Goal: Task Accomplishment & Management: Manage account settings

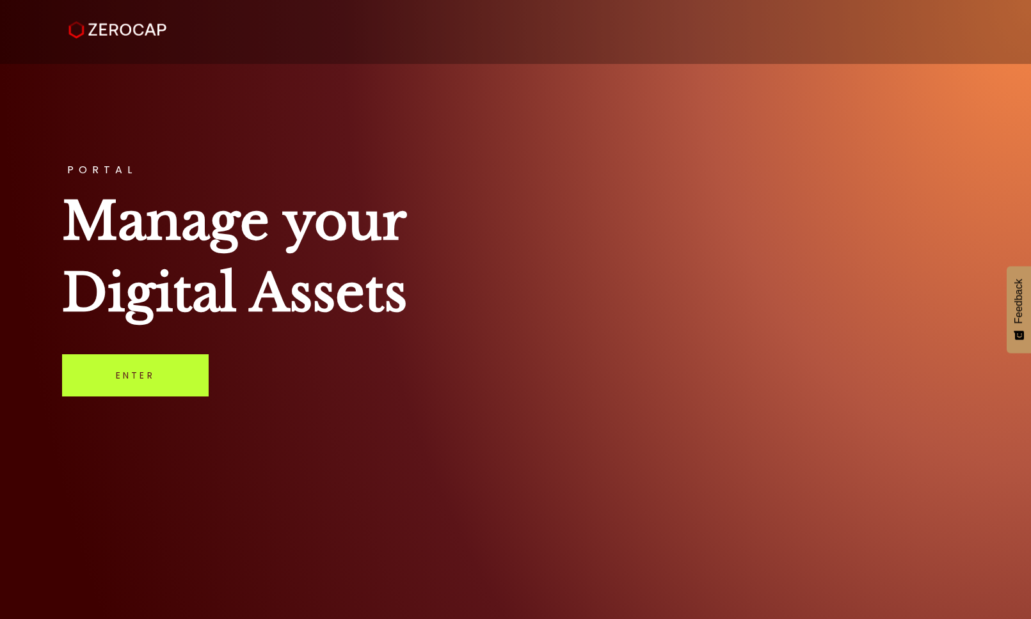
click at [145, 371] on link "Enter" at bounding box center [135, 376] width 147 height 42
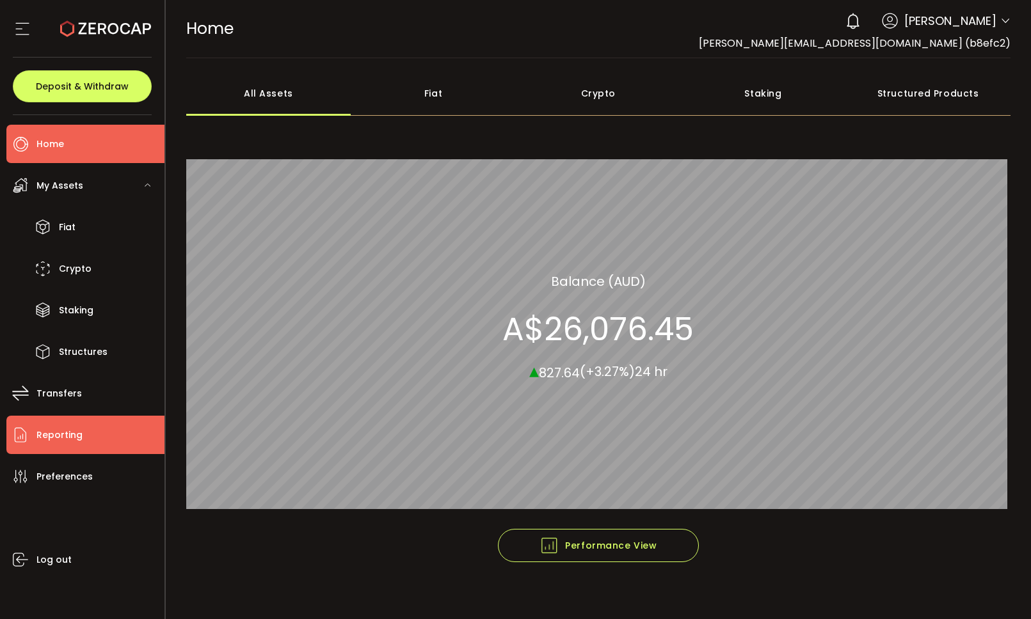
click at [51, 440] on span "Reporting" at bounding box center [59, 435] width 46 height 19
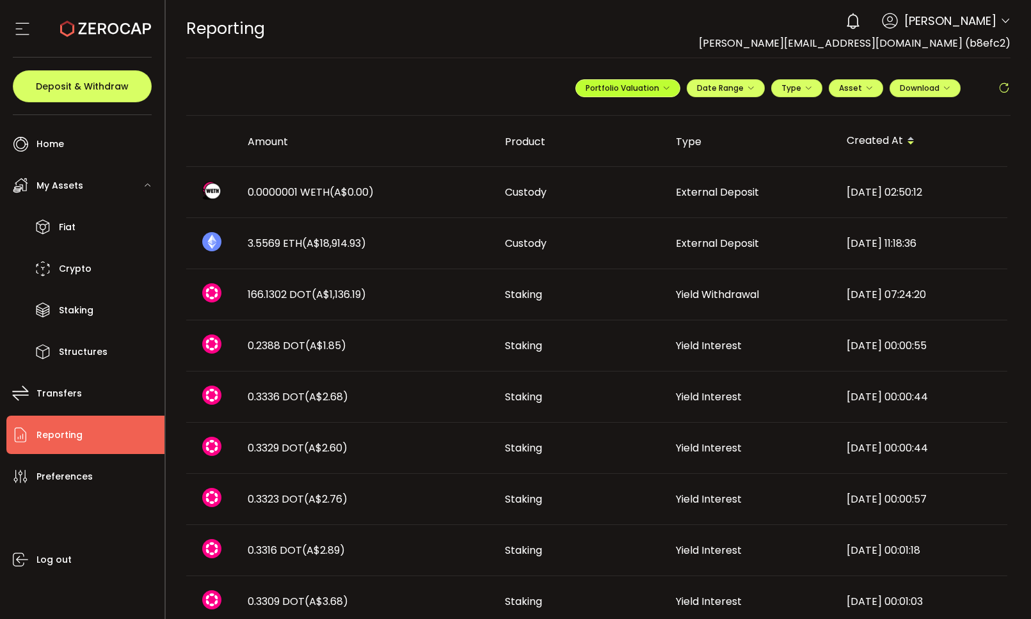
click at [665, 92] on icon "button" at bounding box center [666, 88] width 8 height 8
click at [665, 91] on icon "button" at bounding box center [666, 88] width 8 height 8
click at [656, 118] on span "Portfolio Valuation" at bounding box center [669, 119] width 71 height 12
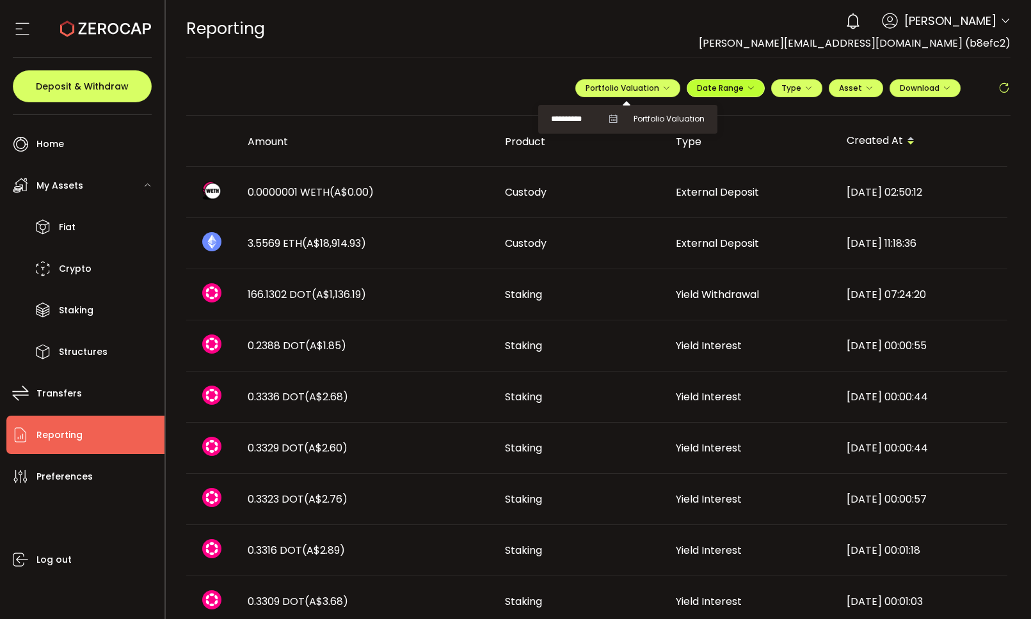
click at [747, 88] on icon "button" at bounding box center [751, 88] width 8 height 8
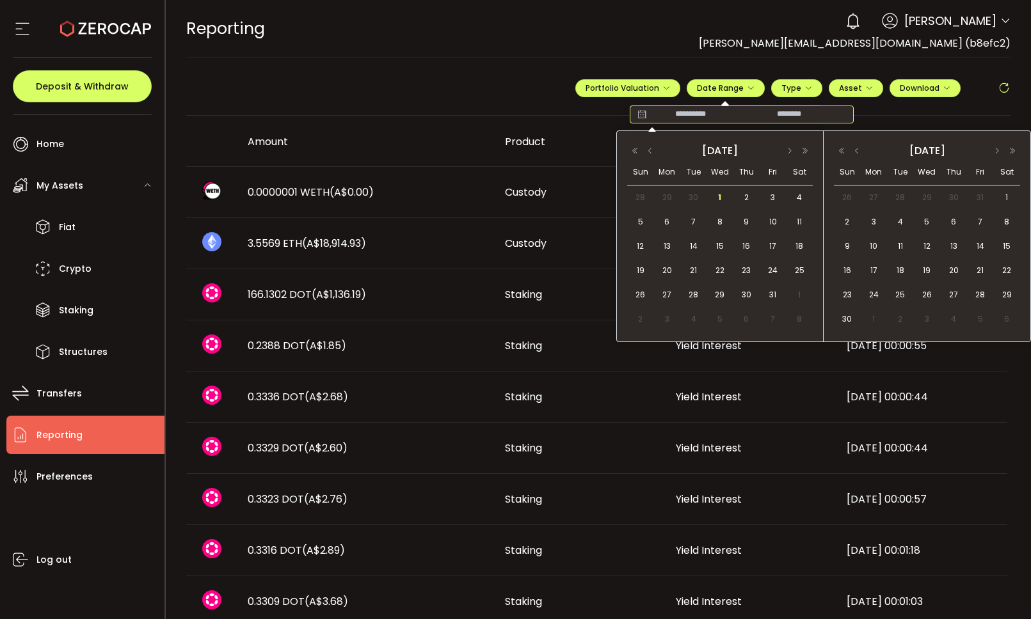
click at [658, 114] on input at bounding box center [691, 114] width 82 height 13
click at [791, 115] on input at bounding box center [789, 114] width 82 height 13
click at [652, 150] on button "button" at bounding box center [649, 151] width 15 height 9
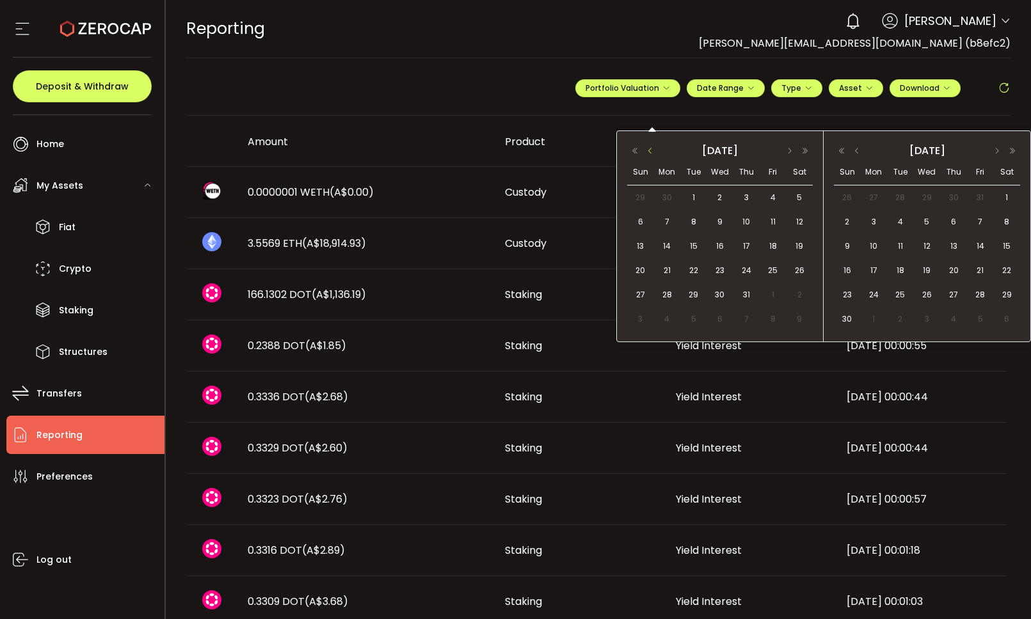
click at [652, 150] on button "button" at bounding box center [649, 151] width 15 height 9
click at [667, 317] on span "30" at bounding box center [666, 319] width 15 height 15
click at [744, 118] on th "Type" at bounding box center [751, 141] width 171 height 51
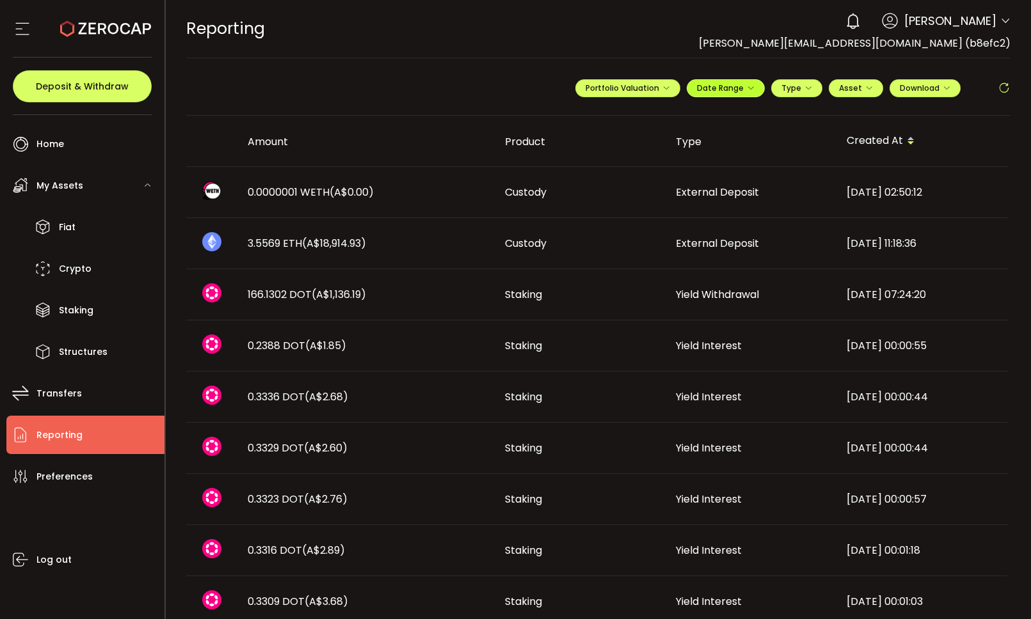
click at [747, 91] on icon "button" at bounding box center [751, 88] width 8 height 8
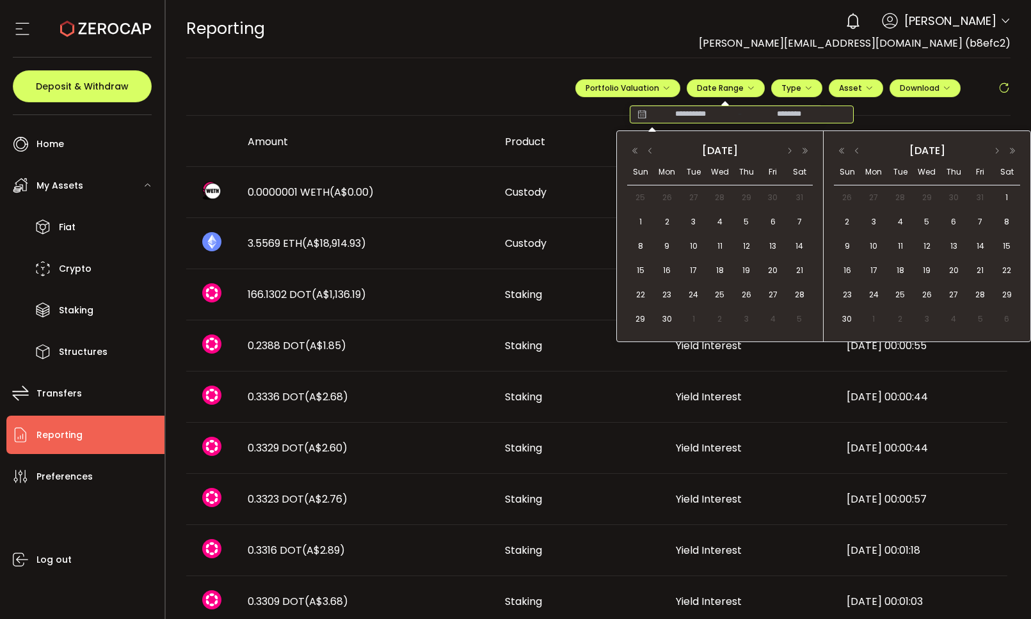
click at [695, 116] on input at bounding box center [691, 114] width 82 height 13
click at [650, 151] on button "button" at bounding box center [649, 151] width 15 height 9
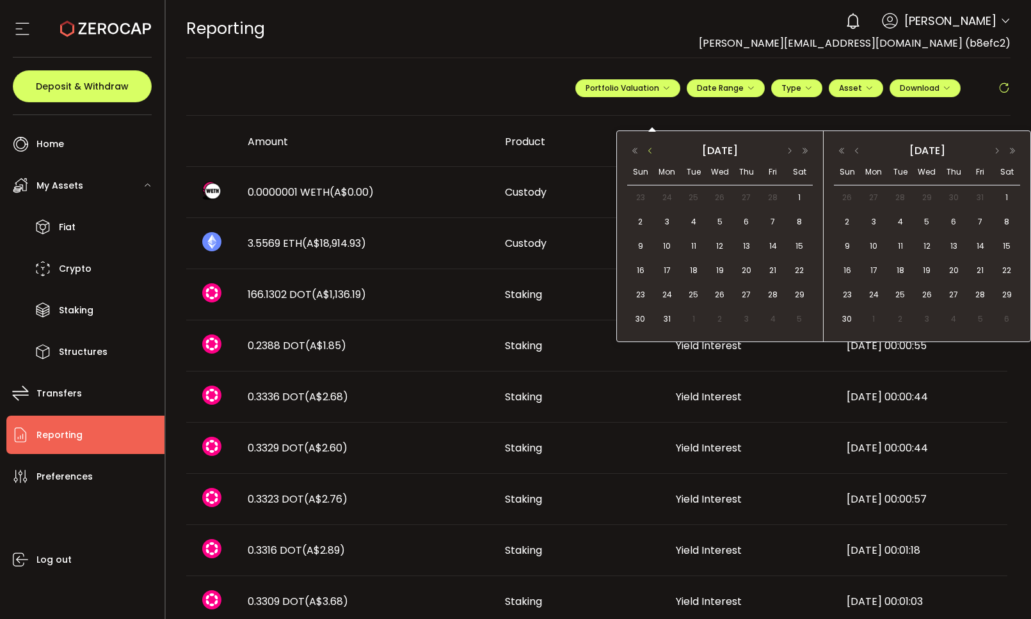
click at [650, 151] on button "button" at bounding box center [649, 151] width 15 height 9
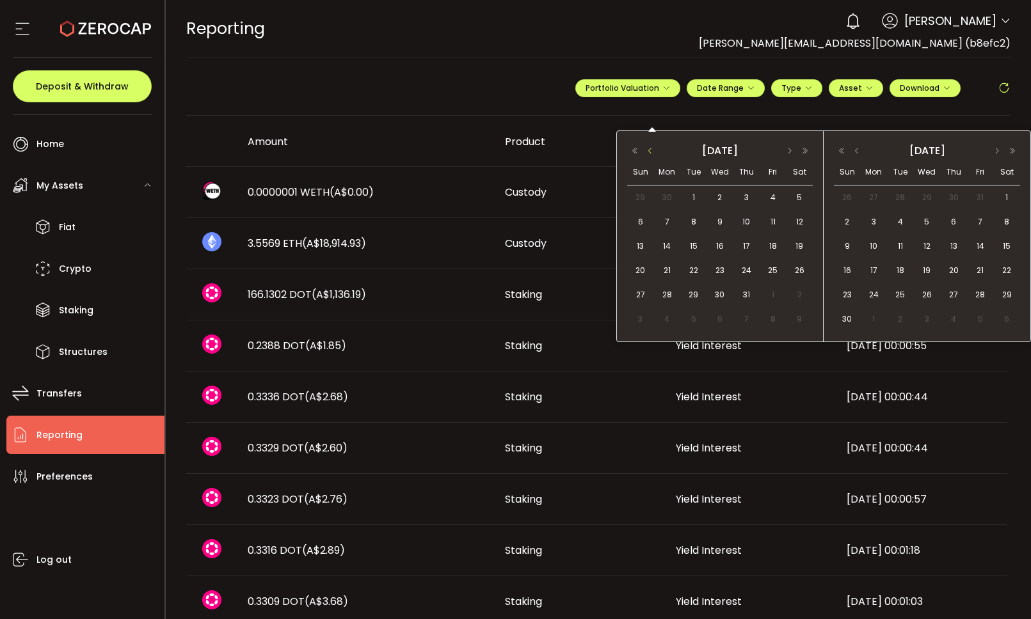
click at [650, 151] on button "button" at bounding box center [649, 151] width 15 height 9
click at [668, 197] on span "1" at bounding box center [666, 197] width 15 height 15
click at [749, 119] on th "Type" at bounding box center [751, 141] width 171 height 51
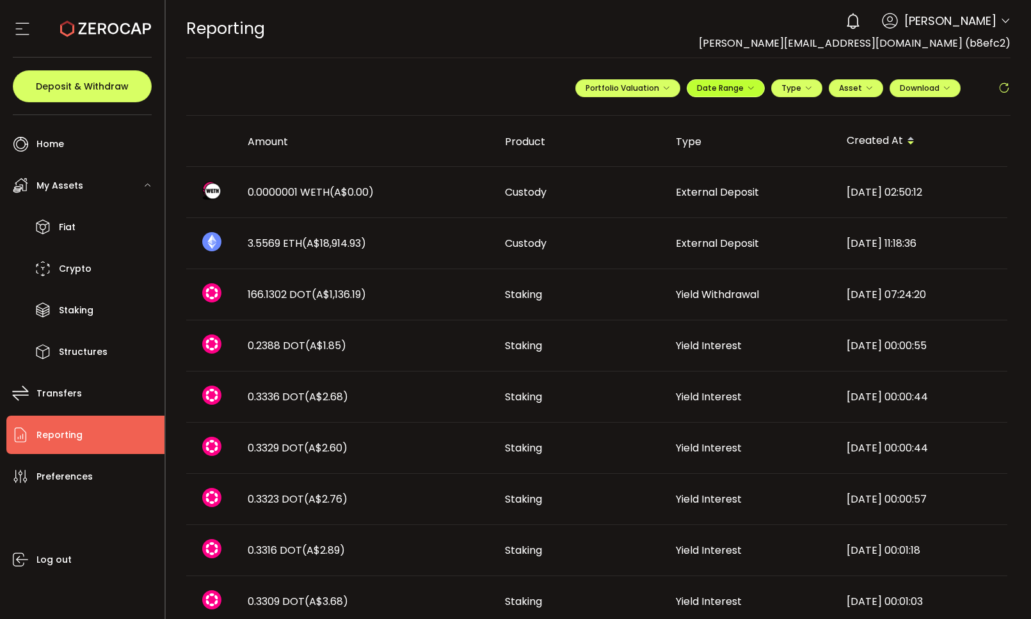
click at [746, 93] on button "Date Range" at bounding box center [726, 88] width 78 height 18
click at [680, 120] on input at bounding box center [691, 114] width 82 height 13
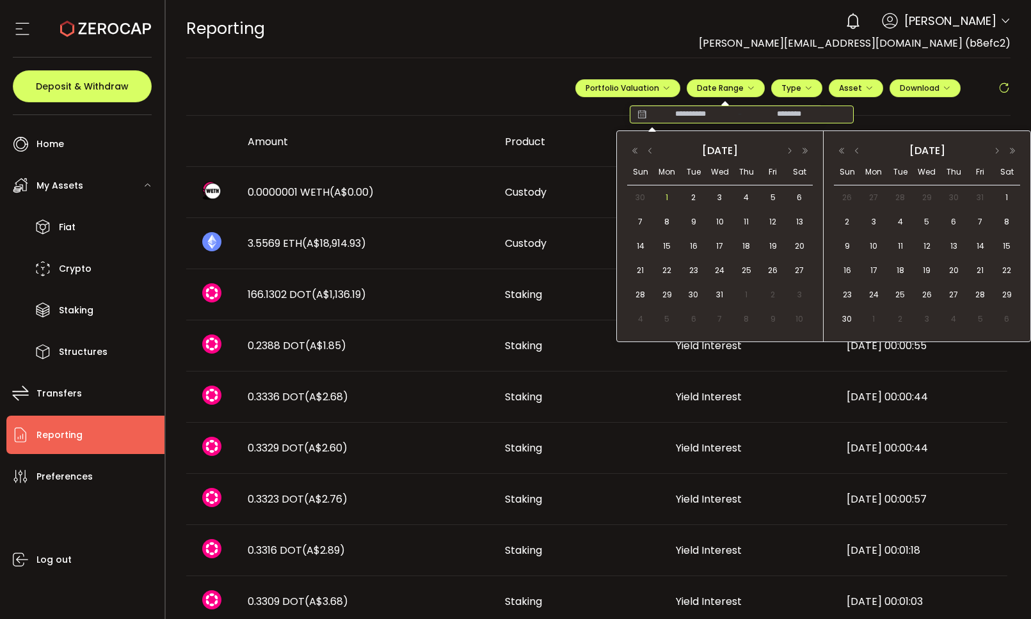
click at [668, 192] on span "1" at bounding box center [666, 197] width 15 height 15
click at [996, 152] on button "button" at bounding box center [996, 151] width 15 height 9
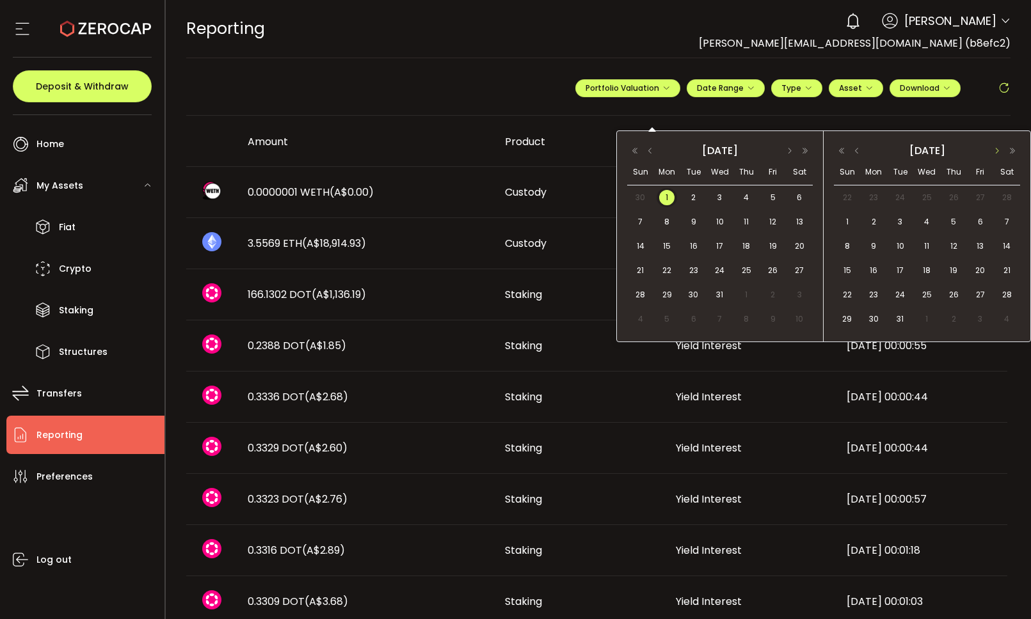
click at [996, 152] on button "button" at bounding box center [996, 151] width 15 height 9
click at [861, 151] on button "button" at bounding box center [856, 151] width 15 height 9
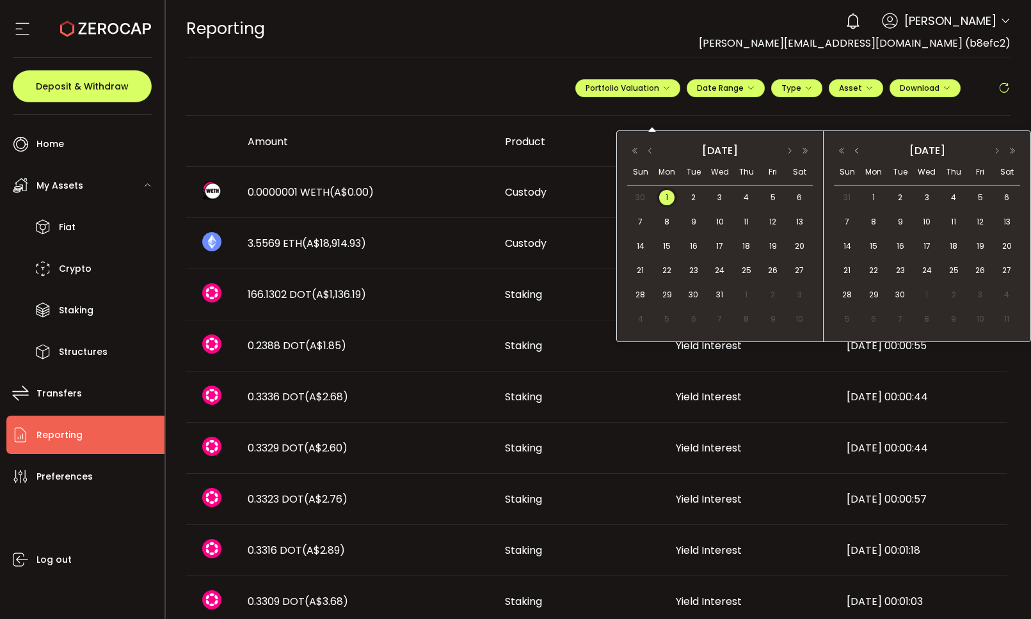
click at [861, 151] on button "button" at bounding box center [856, 151] width 15 height 9
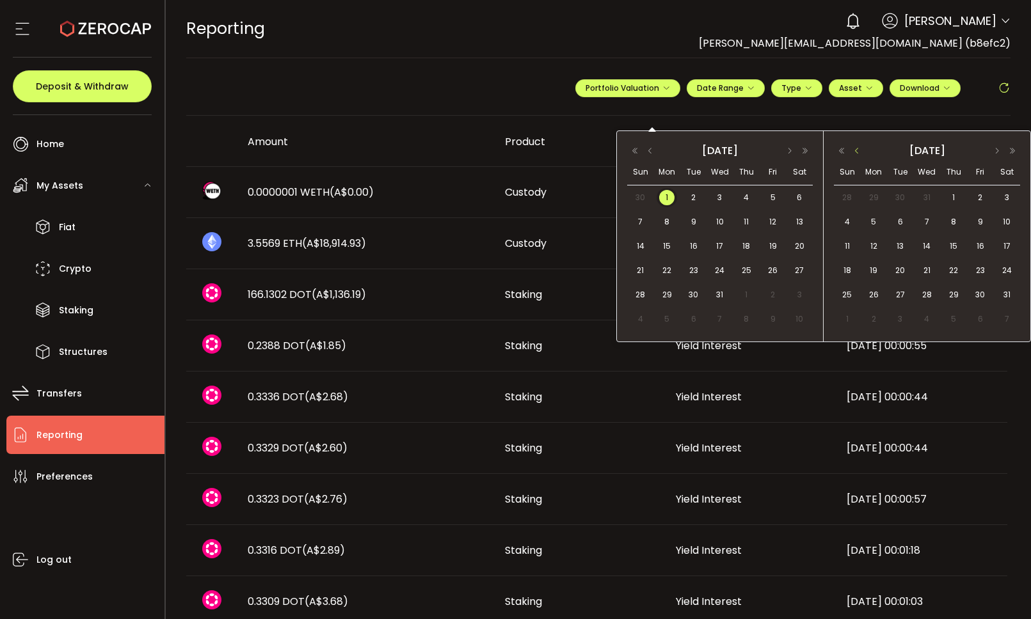
click at [861, 151] on button "button" at bounding box center [856, 151] width 15 height 9
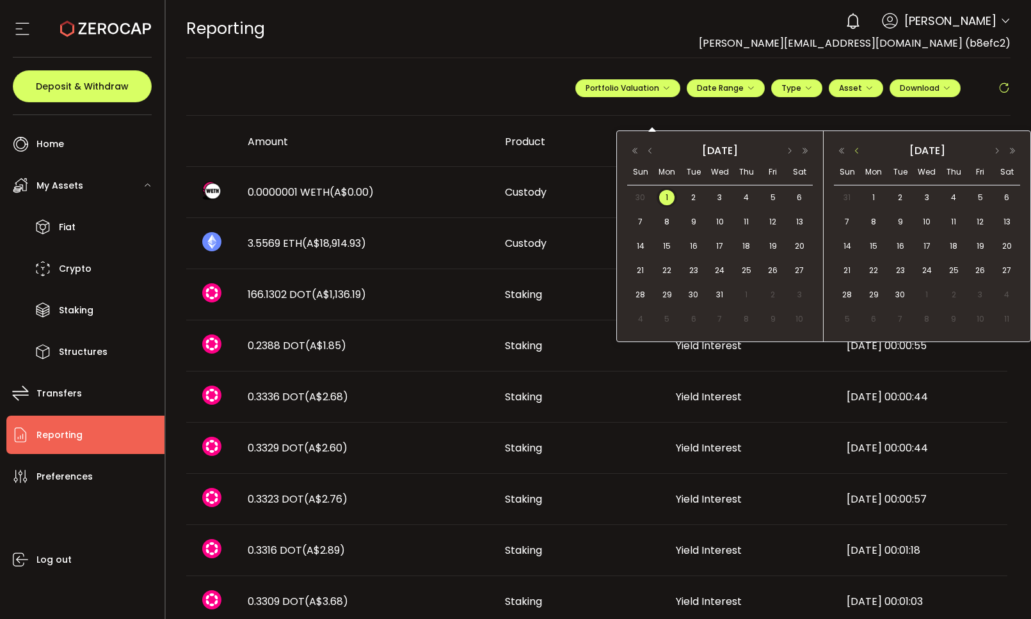
click at [861, 151] on button "button" at bounding box center [856, 151] width 15 height 9
click at [868, 316] on span "30" at bounding box center [873, 319] width 15 height 15
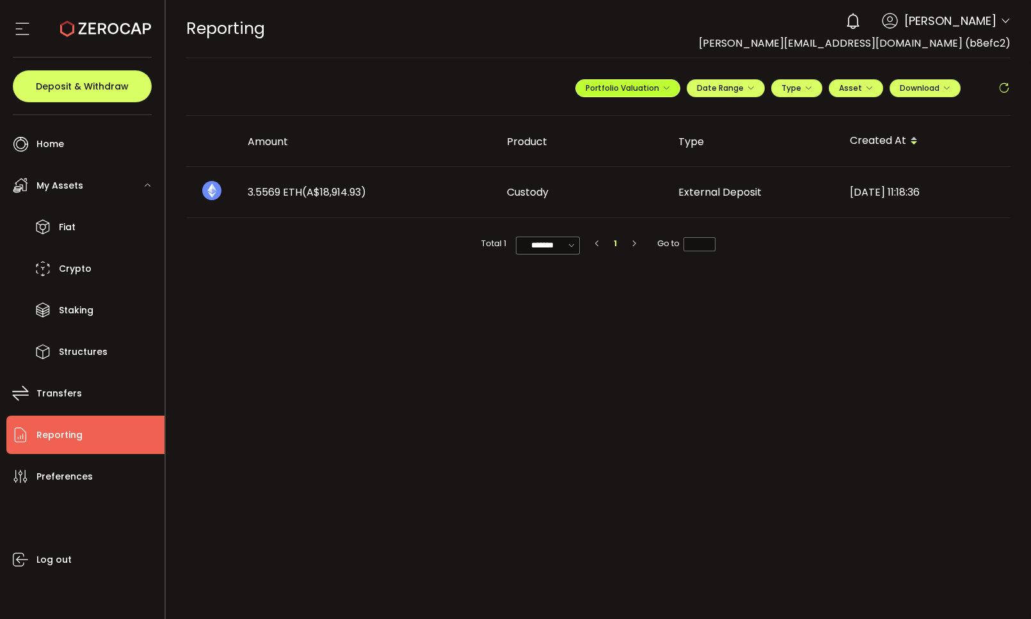
click at [669, 89] on button "Portfolio Valuation" at bounding box center [627, 88] width 105 height 18
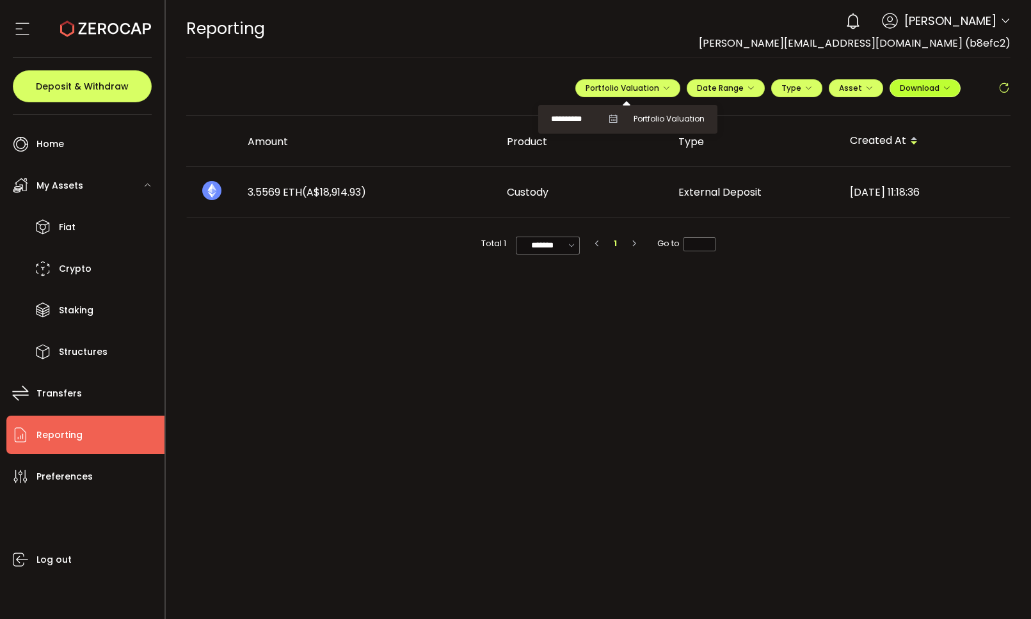
click at [940, 93] on button "Download" at bounding box center [924, 88] width 71 height 18
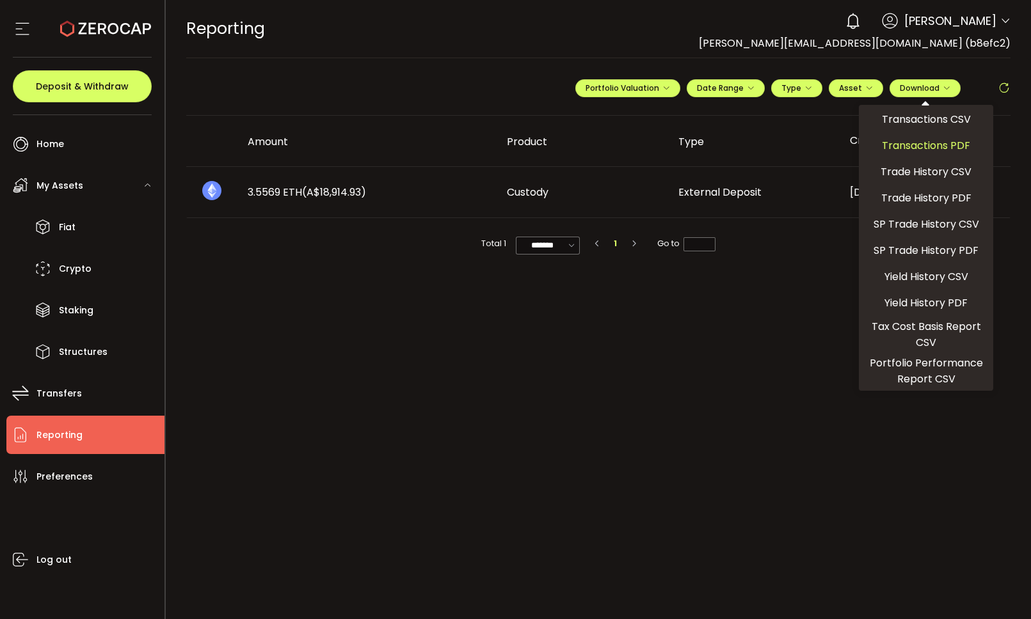
click at [946, 143] on span "Transactions PDF" at bounding box center [926, 146] width 88 height 16
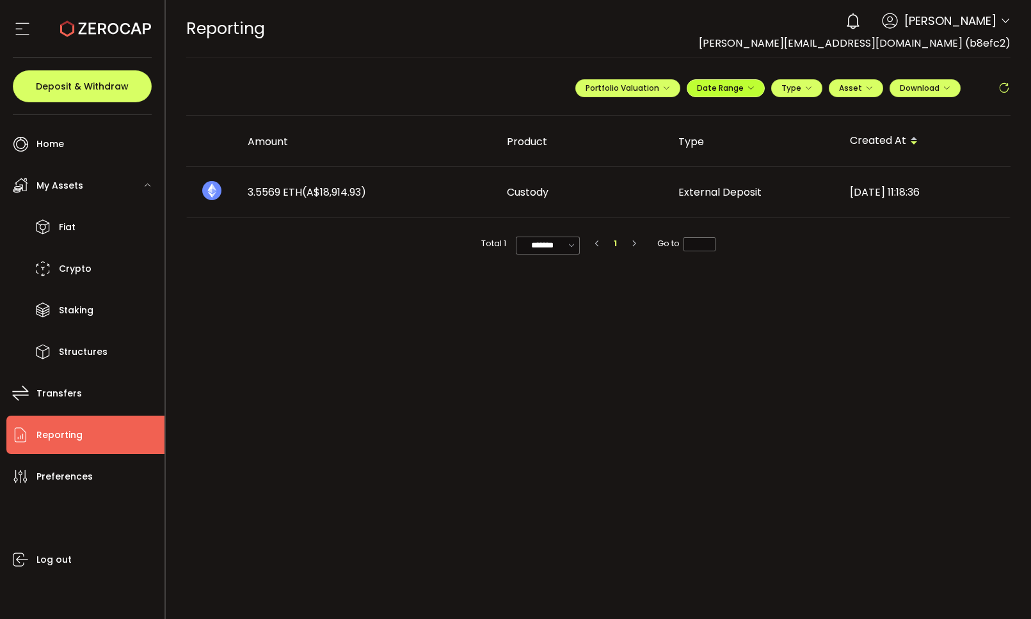
click at [750, 90] on icon "button" at bounding box center [751, 88] width 8 height 8
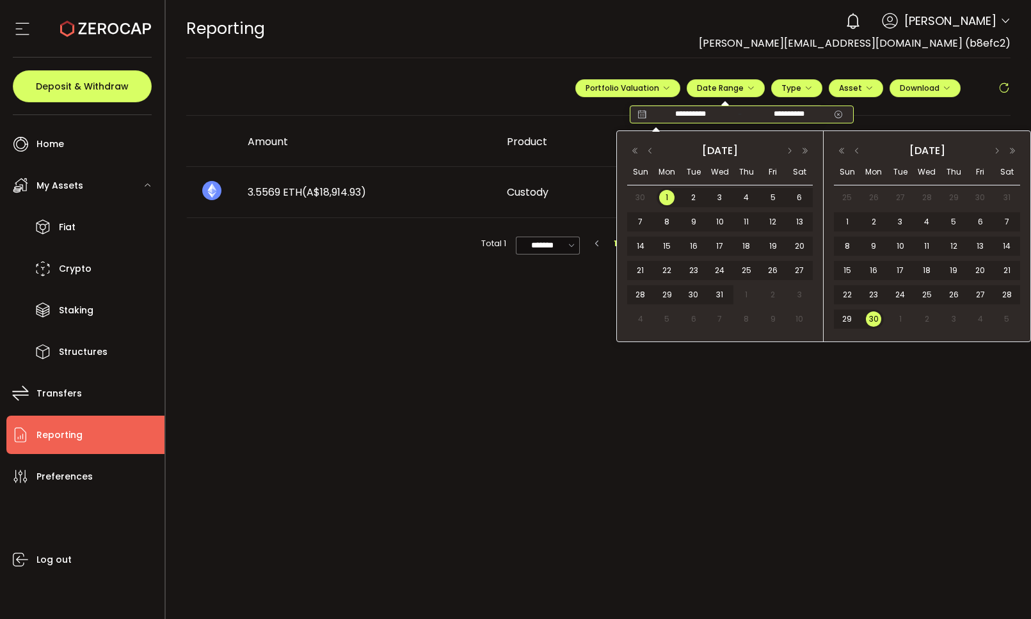
click at [703, 114] on input "**********" at bounding box center [691, 114] width 82 height 13
click at [651, 154] on button "button" at bounding box center [649, 151] width 15 height 9
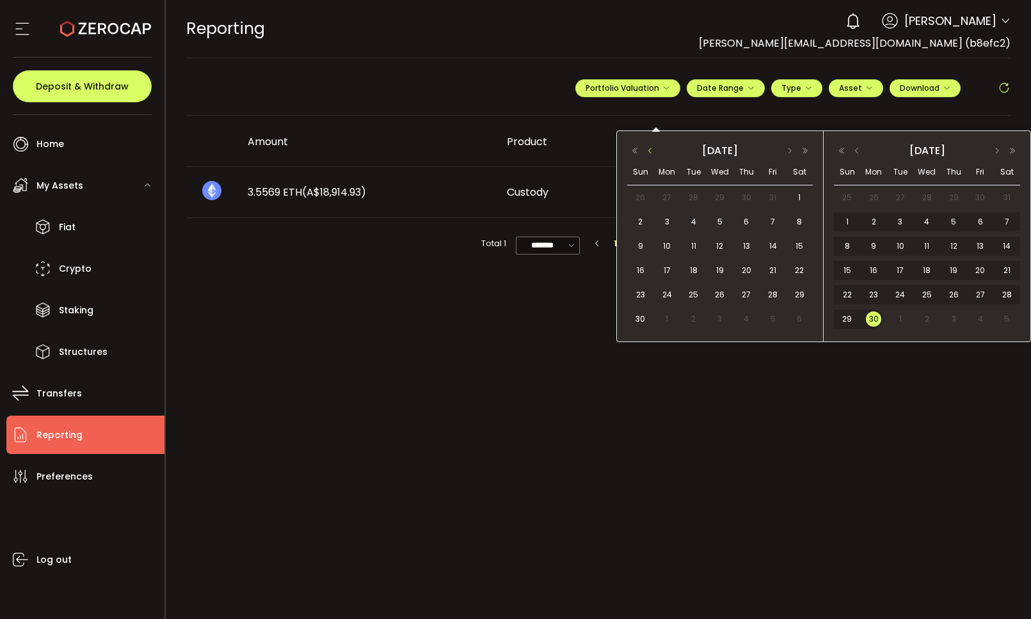
click at [651, 154] on button "button" at bounding box center [649, 151] width 15 height 9
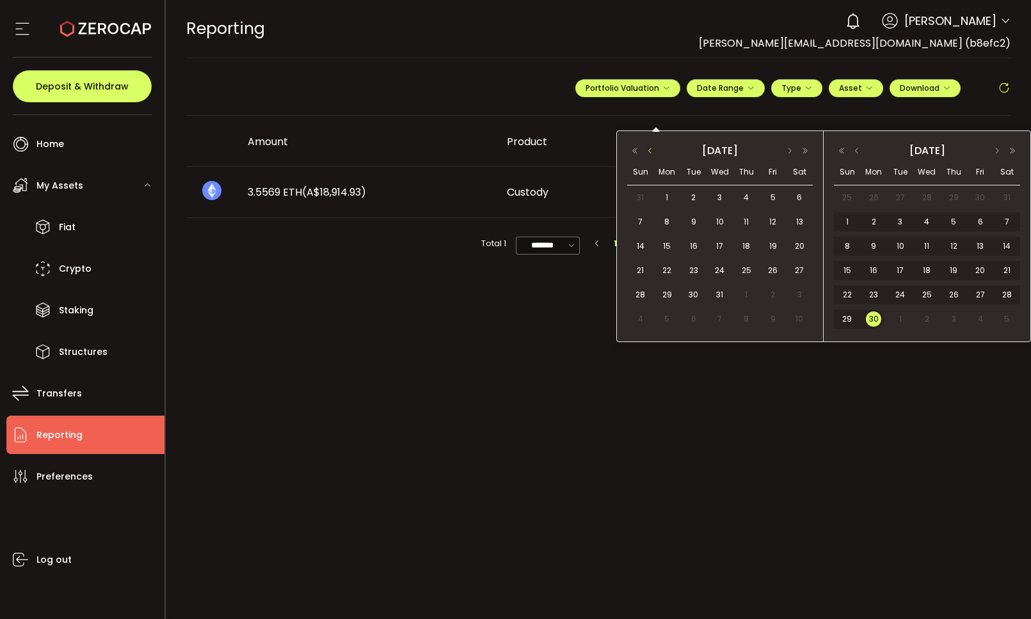
click at [651, 154] on button "button" at bounding box center [649, 151] width 15 height 9
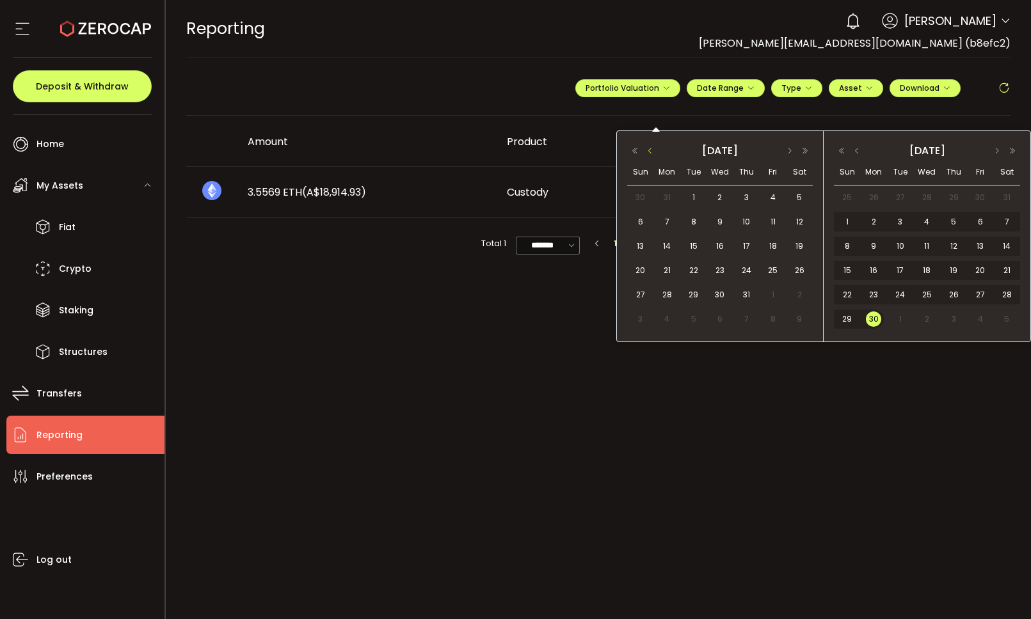
click at [651, 154] on button "button" at bounding box center [649, 151] width 15 height 9
click at [799, 196] on span "1" at bounding box center [799, 197] width 15 height 15
click at [860, 152] on button "button" at bounding box center [856, 151] width 15 height 9
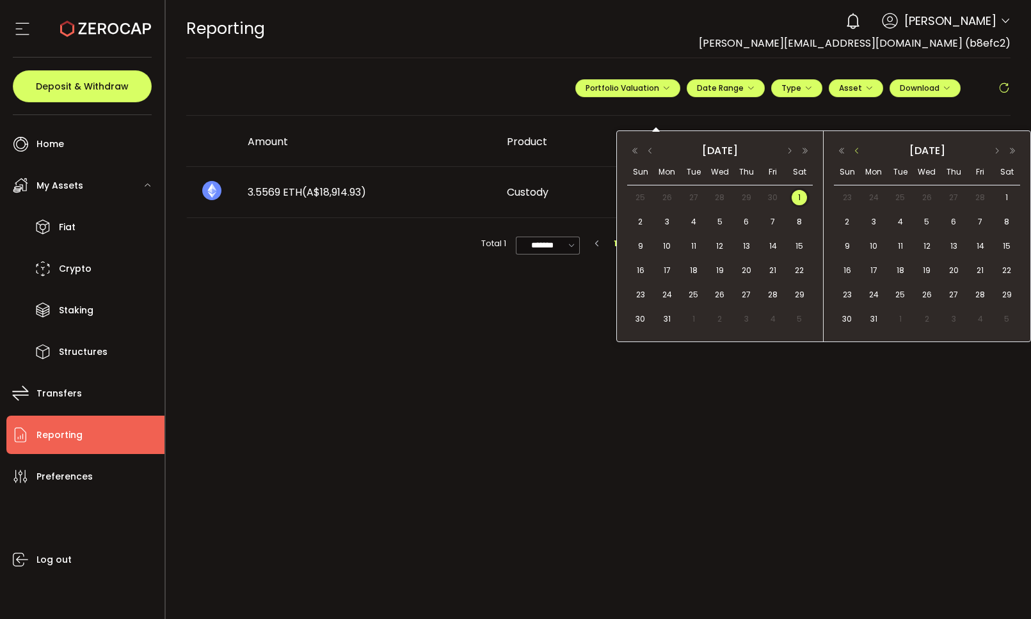
click at [860, 152] on button "button" at bounding box center [856, 151] width 15 height 9
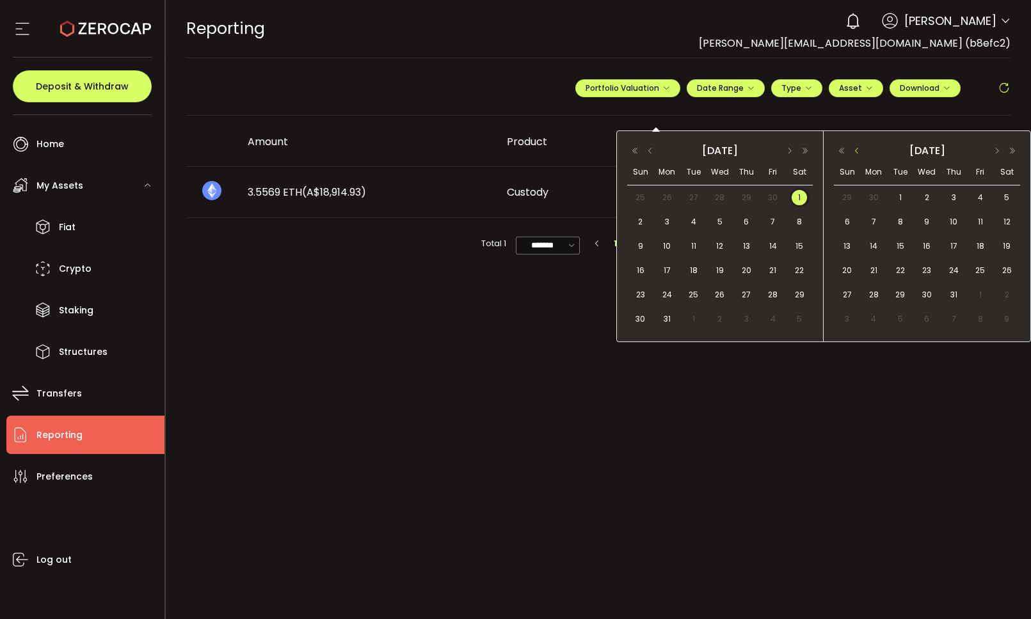
click at [860, 152] on button "button" at bounding box center [856, 151] width 15 height 9
click at [852, 320] on span "30" at bounding box center [847, 319] width 15 height 15
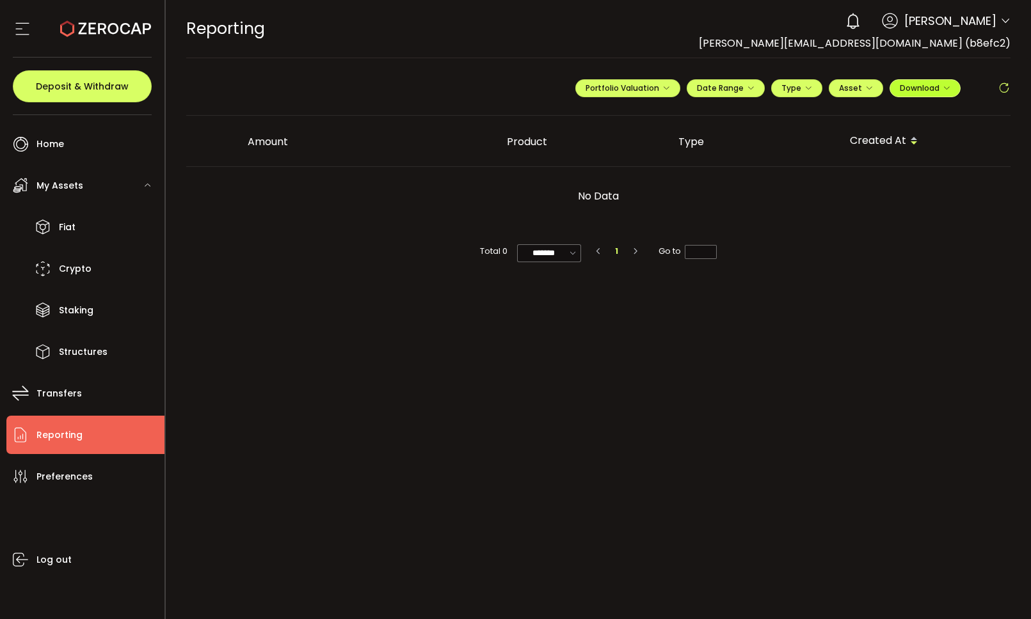
click at [946, 90] on icon "button" at bounding box center [947, 88] width 8 height 8
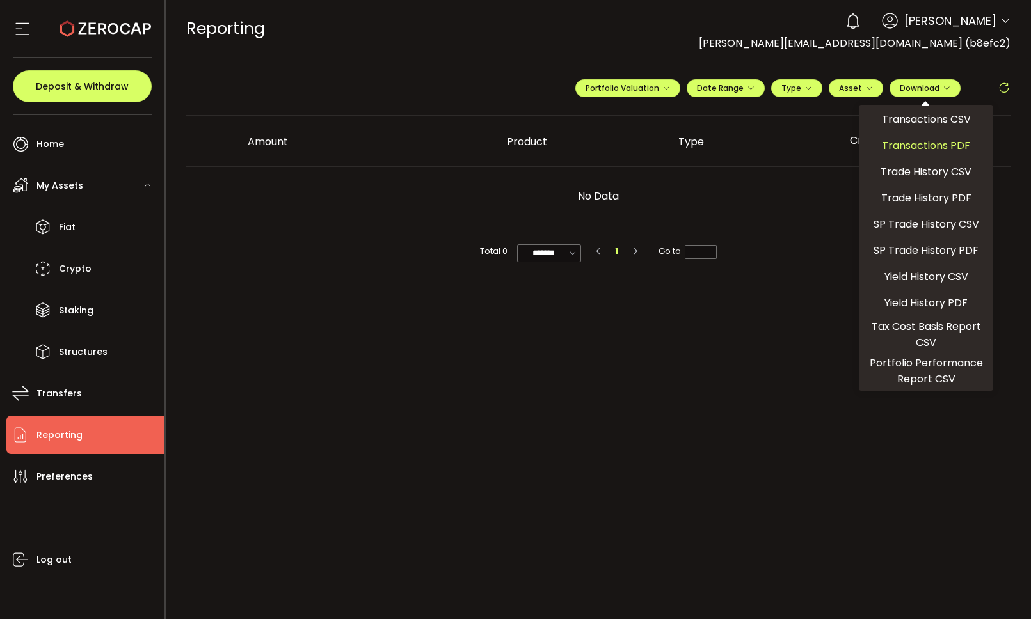
click at [952, 148] on span "Transactions PDF" at bounding box center [926, 146] width 88 height 16
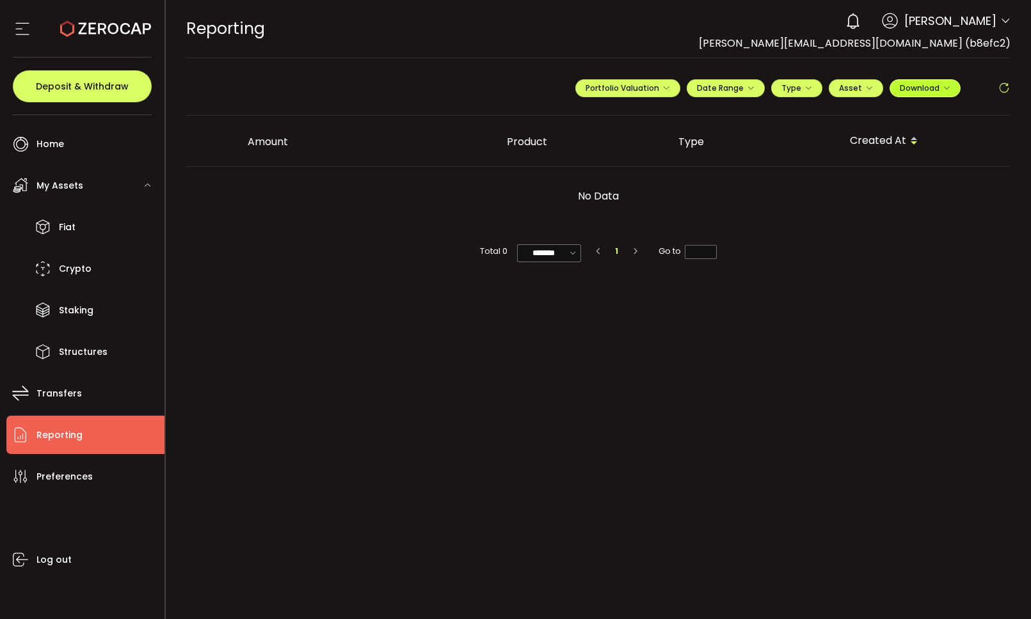
click at [947, 90] on icon "button" at bounding box center [947, 88] width 8 height 8
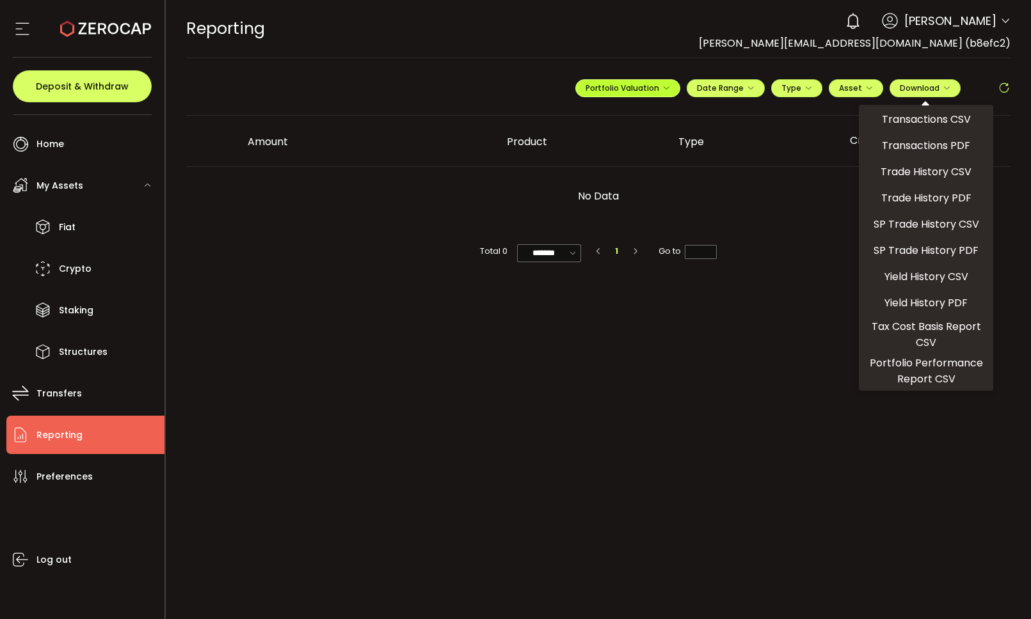
click at [667, 91] on icon "button" at bounding box center [666, 88] width 8 height 8
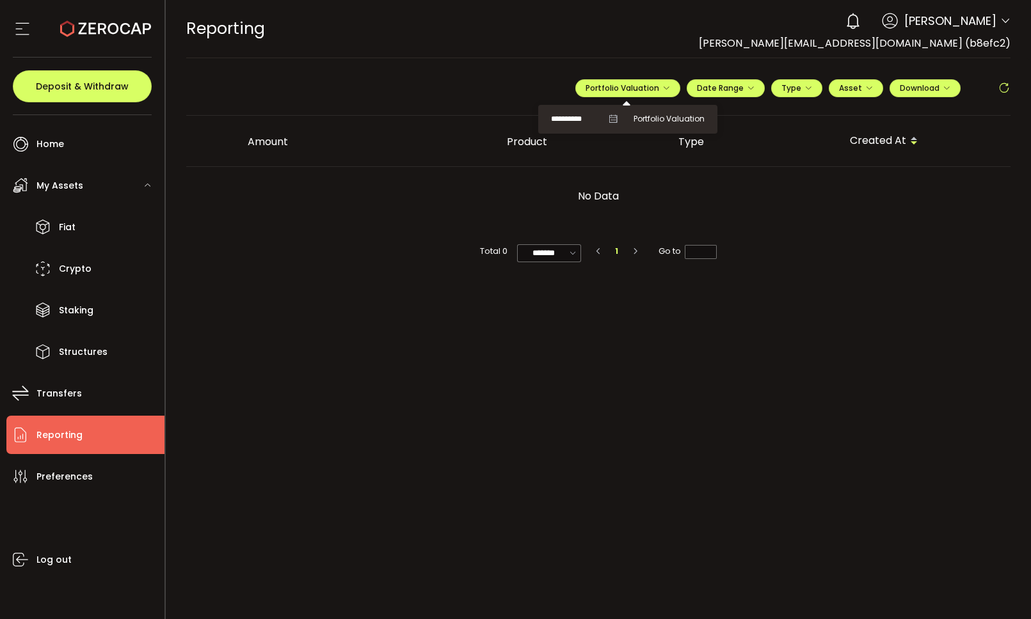
click at [614, 118] on icon at bounding box center [613, 119] width 9 height 9
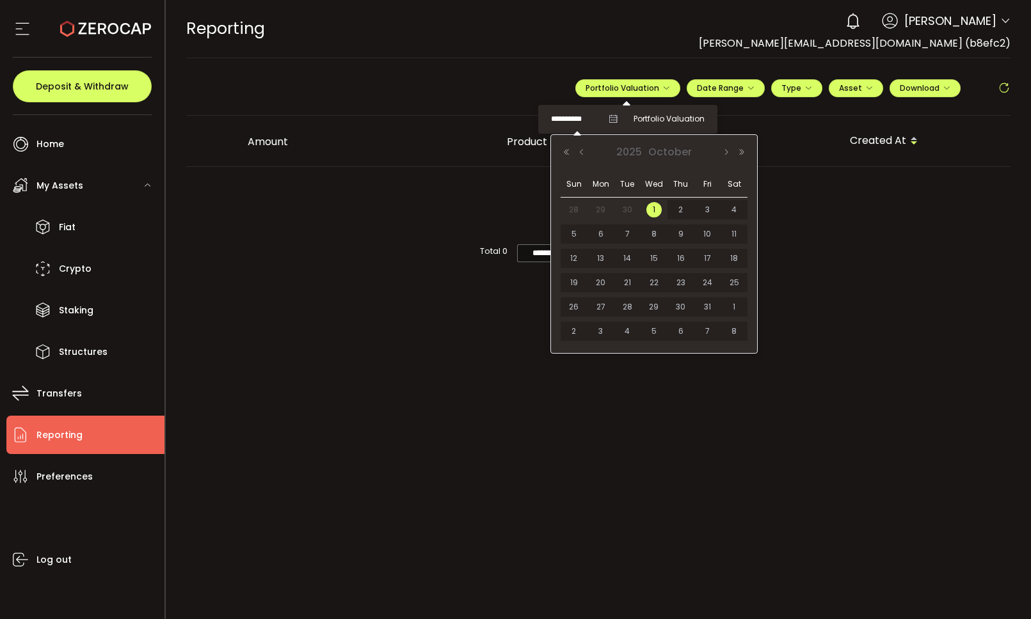
click at [586, 122] on input "**********" at bounding box center [576, 119] width 51 height 16
click at [586, 153] on button "Previous Month" at bounding box center [581, 152] width 15 height 9
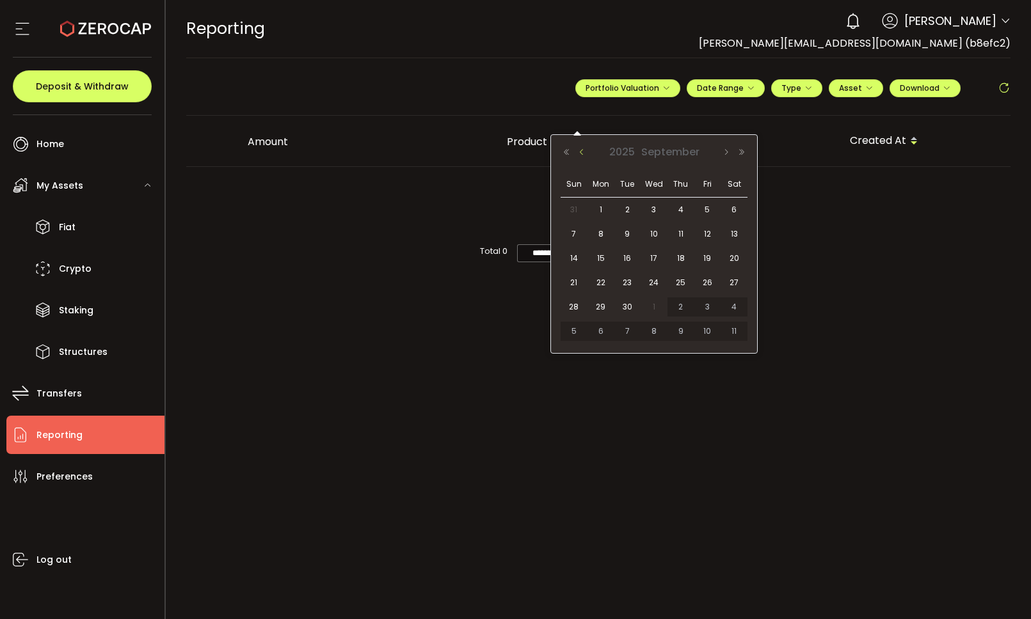
click at [586, 153] on button "Previous Month" at bounding box center [581, 152] width 15 height 9
click at [724, 150] on button "Next Month" at bounding box center [726, 152] width 15 height 9
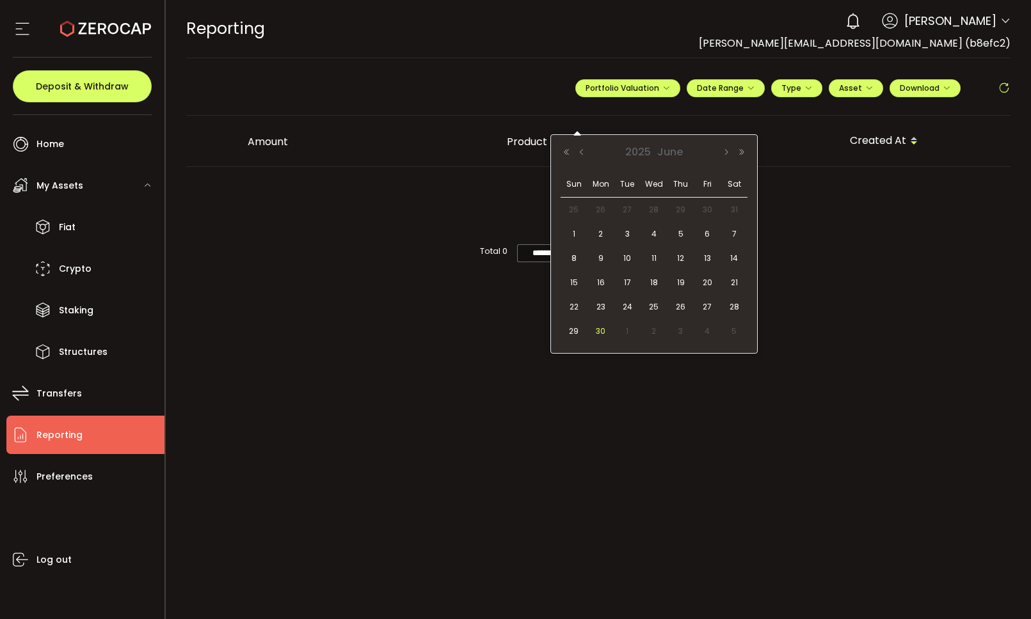
click at [602, 331] on span "30" at bounding box center [600, 331] width 15 height 15
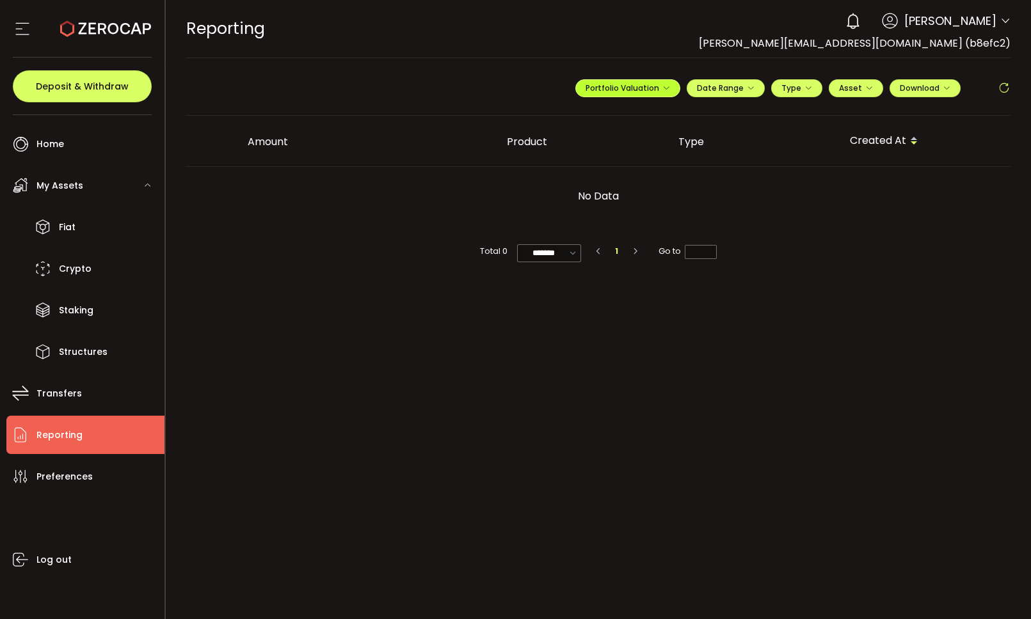
click at [666, 87] on icon "button" at bounding box center [666, 88] width 8 height 8
click at [607, 118] on span "**********" at bounding box center [584, 119] width 67 height 16
click at [612, 120] on icon at bounding box center [613, 119] width 9 height 9
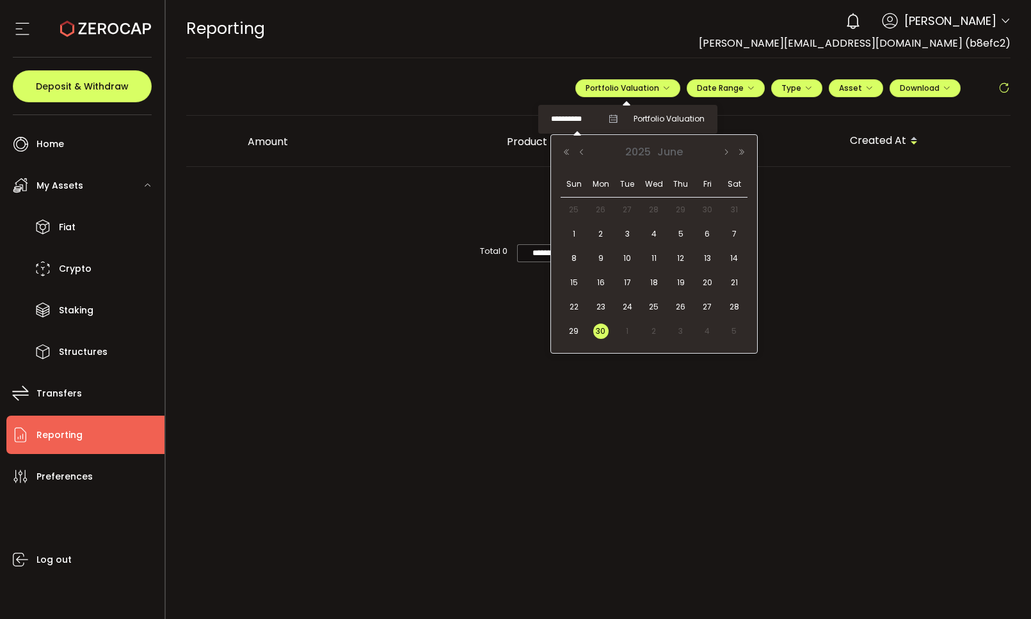
click at [581, 122] on input "**********" at bounding box center [576, 119] width 51 height 16
click at [642, 150] on span "2025" at bounding box center [638, 152] width 32 height 15
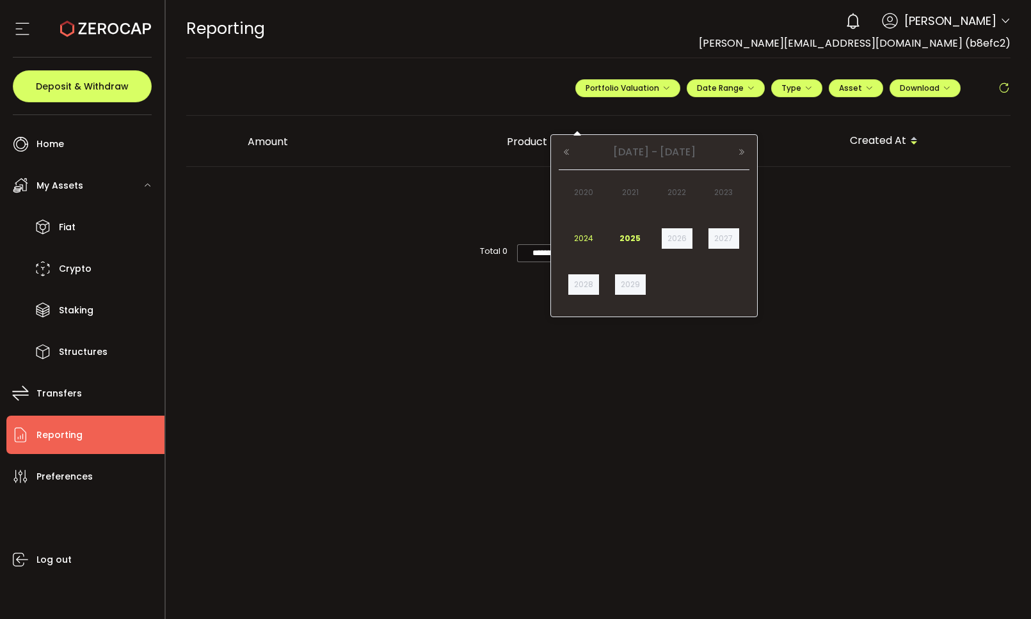
click at [586, 236] on link "2024" at bounding box center [583, 238] width 31 height 20
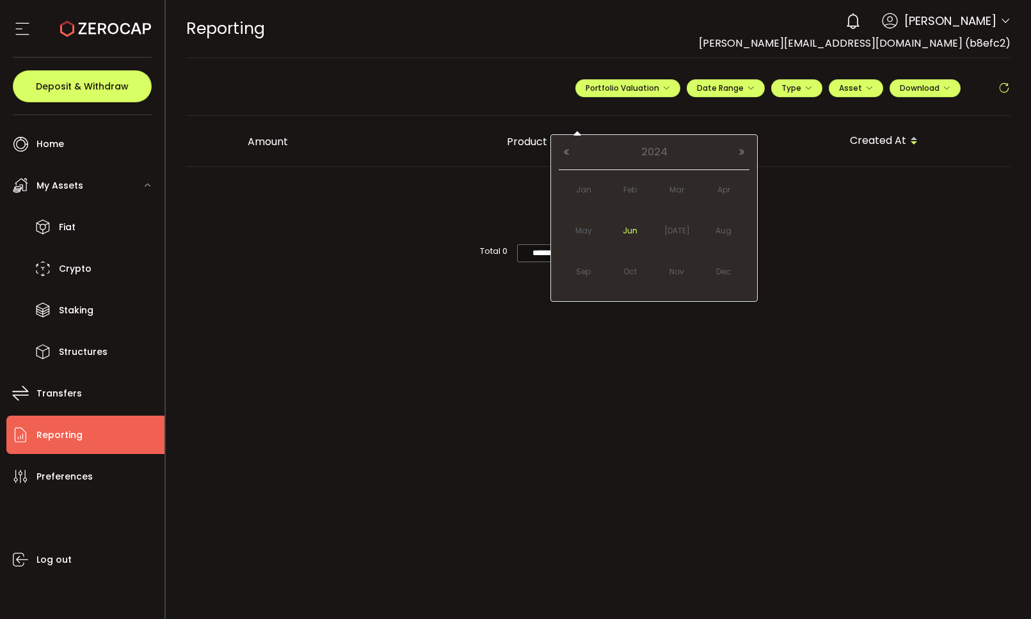
click at [635, 234] on link "Jun" at bounding box center [630, 230] width 38 height 23
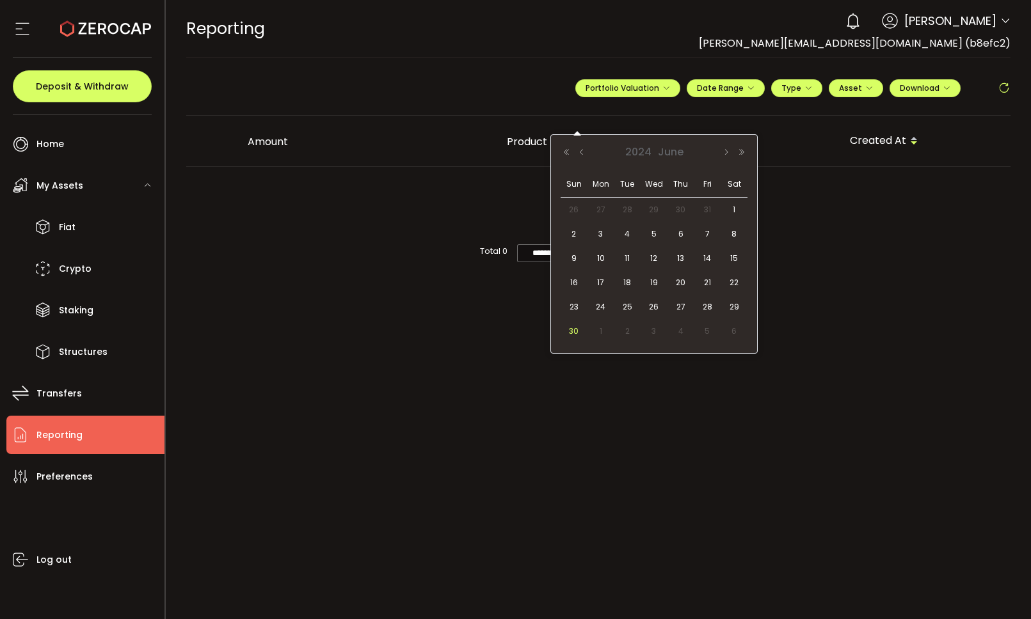
click at [574, 330] on span "30" at bounding box center [573, 331] width 15 height 15
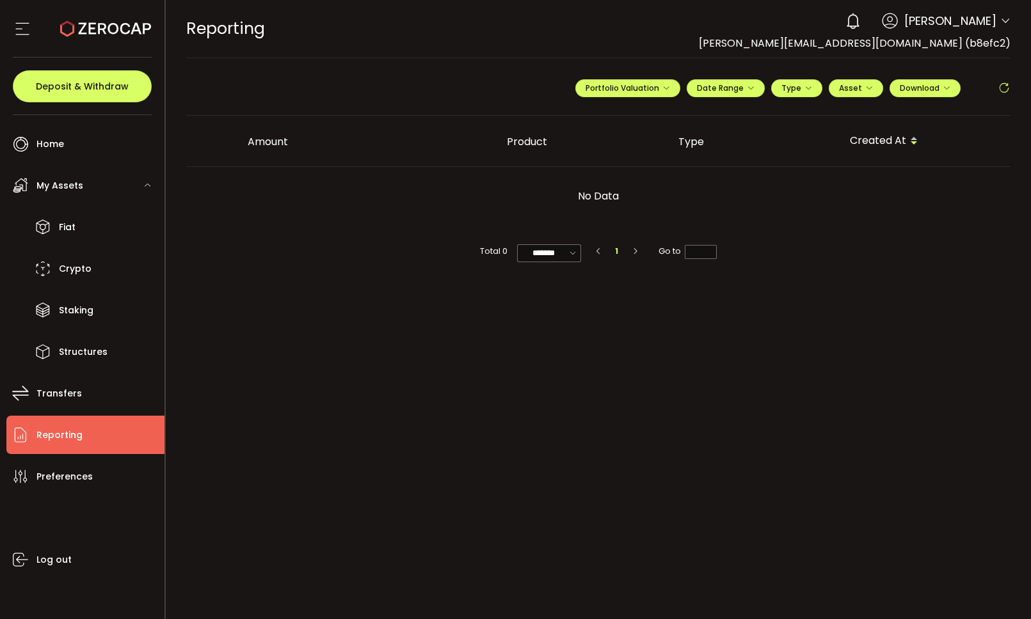
click at [65, 433] on span "Reporting" at bounding box center [59, 435] width 46 height 19
click at [60, 477] on span "Preferences" at bounding box center [64, 477] width 56 height 19
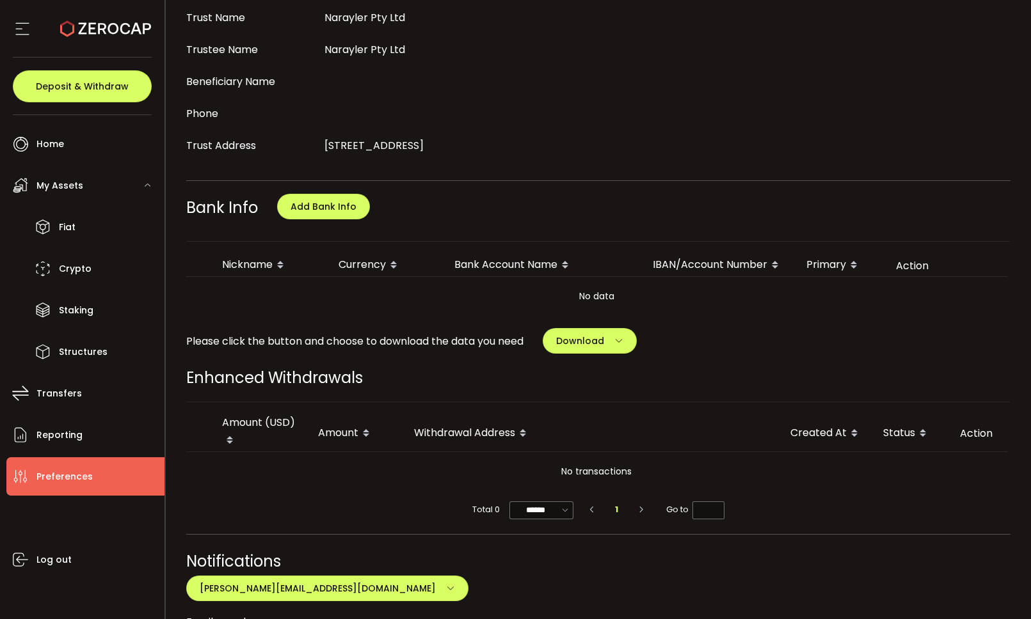
scroll to position [809, 0]
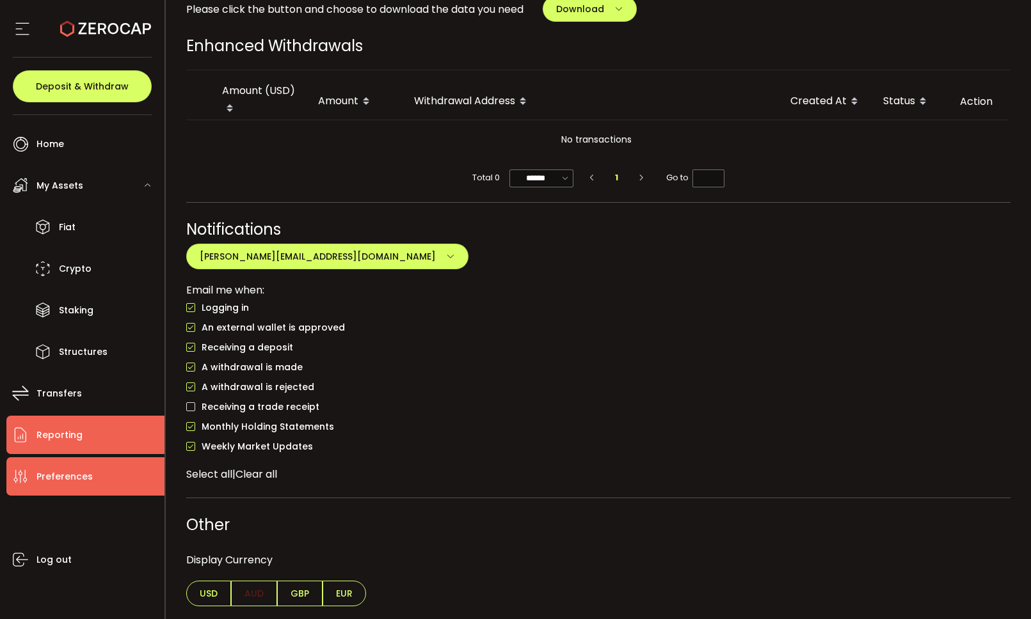
click at [67, 438] on span "Reporting" at bounding box center [59, 435] width 46 height 19
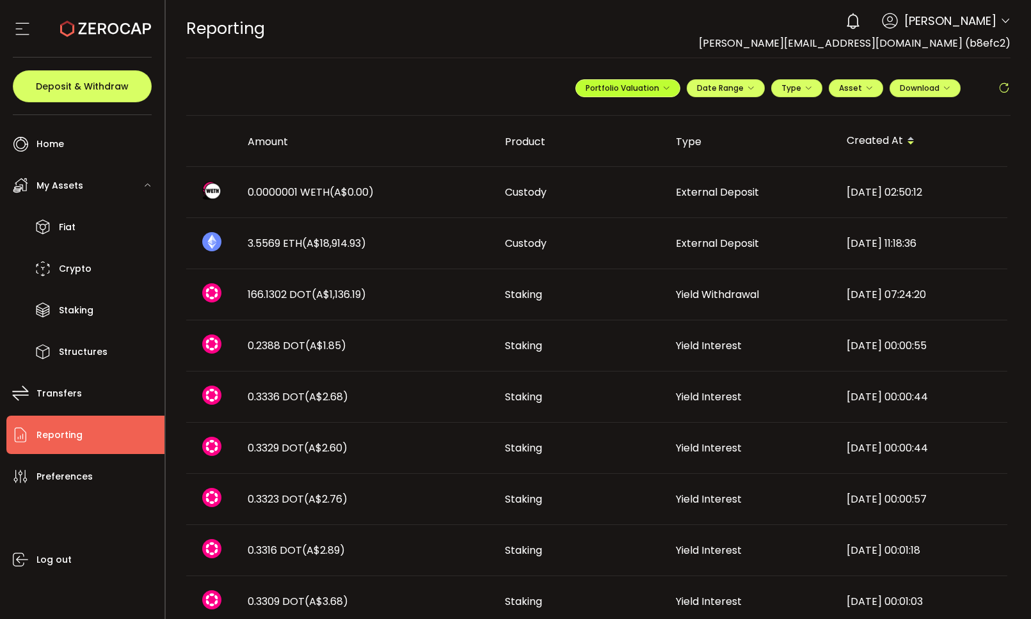
click at [666, 93] on button "Portfolio Valuation" at bounding box center [627, 88] width 105 height 18
click at [943, 87] on icon "button" at bounding box center [947, 88] width 8 height 8
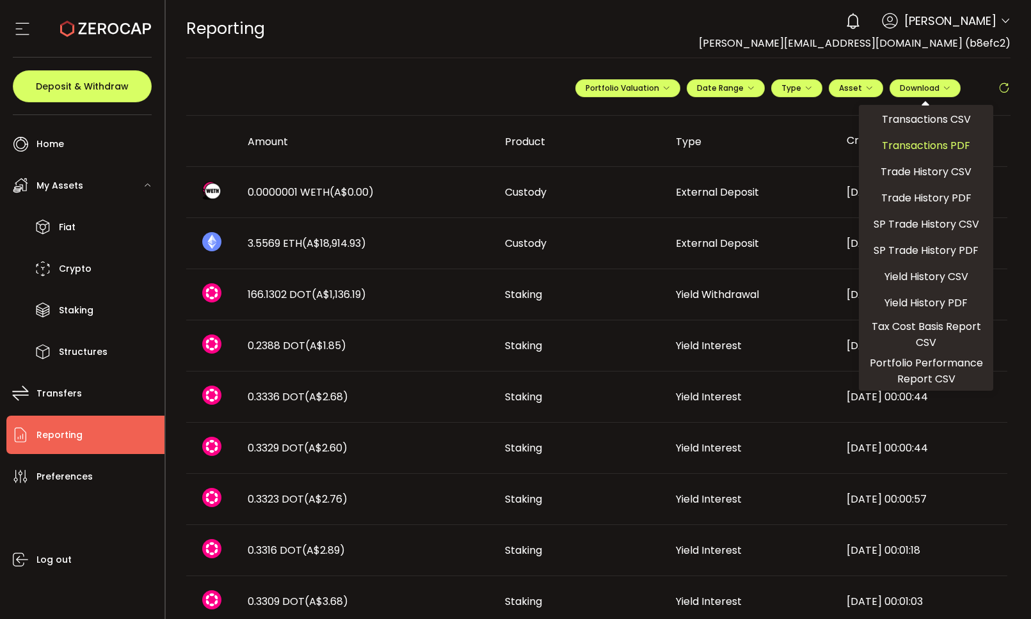
click at [944, 145] on span "Transactions PDF" at bounding box center [926, 146] width 88 height 16
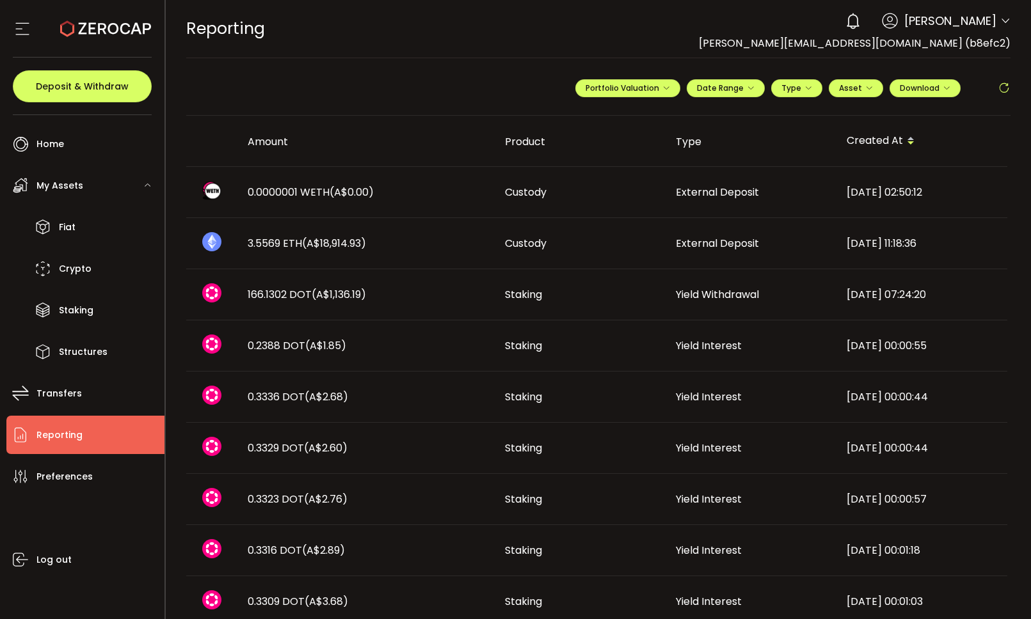
click at [639, 42] on div "REPORTING Buy Power A$0.00 AUD Reporting Reporting Verify Your Identity 0 Sinea…" at bounding box center [598, 29] width 825 height 58
click at [747, 88] on icon "button" at bounding box center [751, 88] width 8 height 8
click at [692, 111] on input at bounding box center [691, 114] width 82 height 13
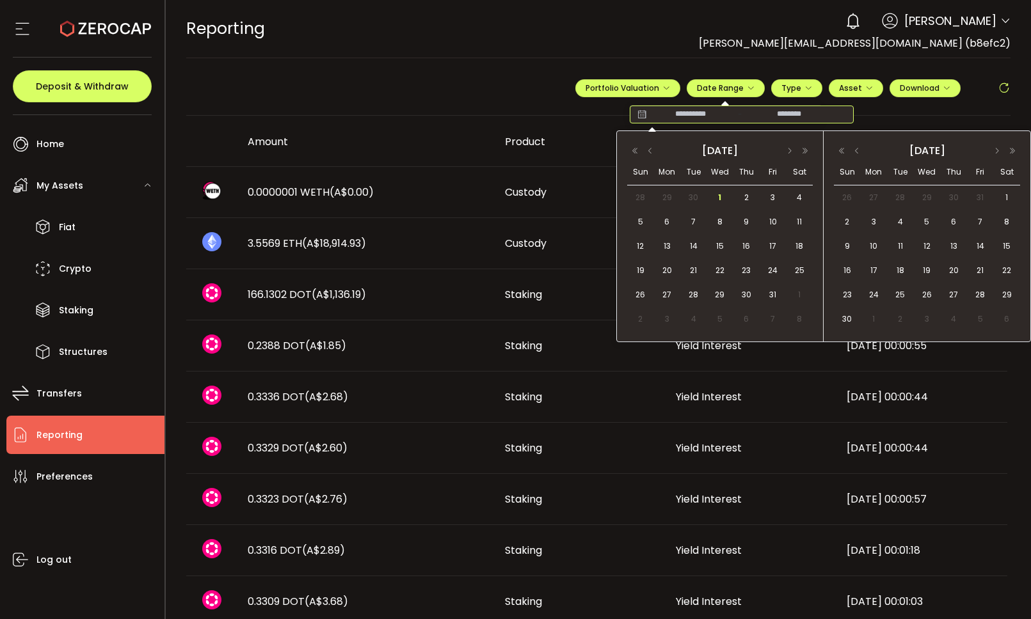
click at [696, 147] on div "2025 October" at bounding box center [720, 150] width 122 height 19
click at [703, 151] on div "2025 October" at bounding box center [720, 150] width 122 height 19
click at [703, 154] on div "2025 October" at bounding box center [720, 150] width 122 height 19
click at [645, 151] on button "button" at bounding box center [649, 151] width 15 height 9
click at [646, 151] on button "button" at bounding box center [649, 151] width 15 height 9
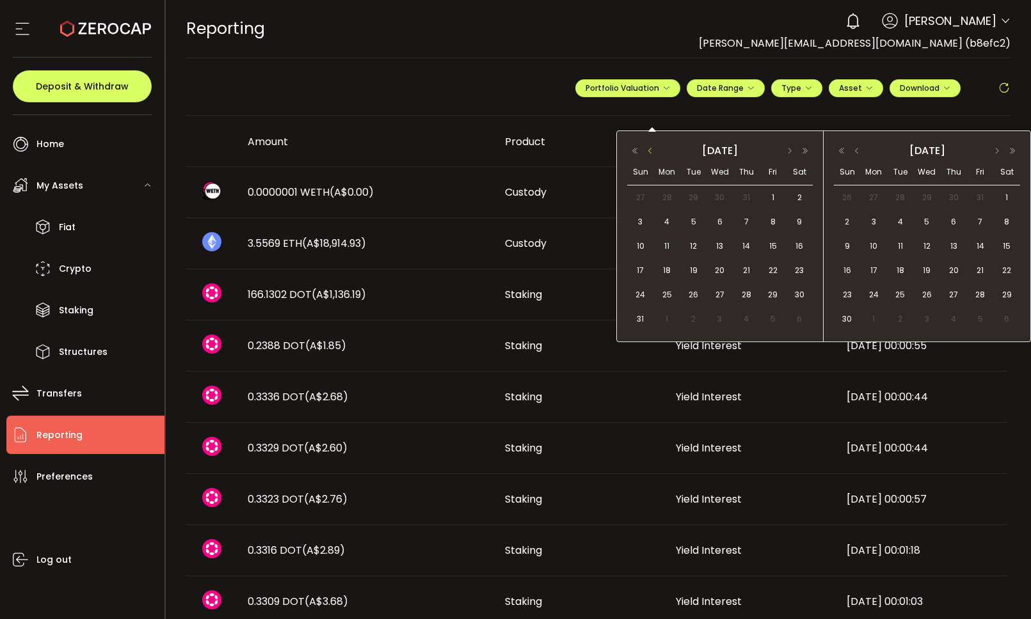
click at [646, 151] on button "button" at bounding box center [649, 151] width 15 height 9
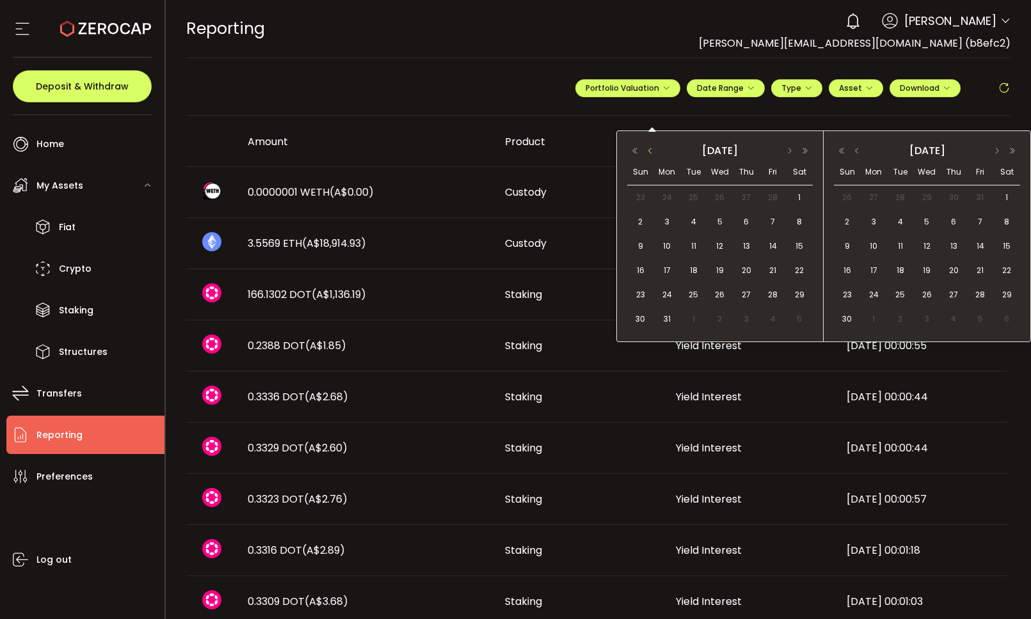
click at [646, 151] on button "button" at bounding box center [649, 151] width 15 height 9
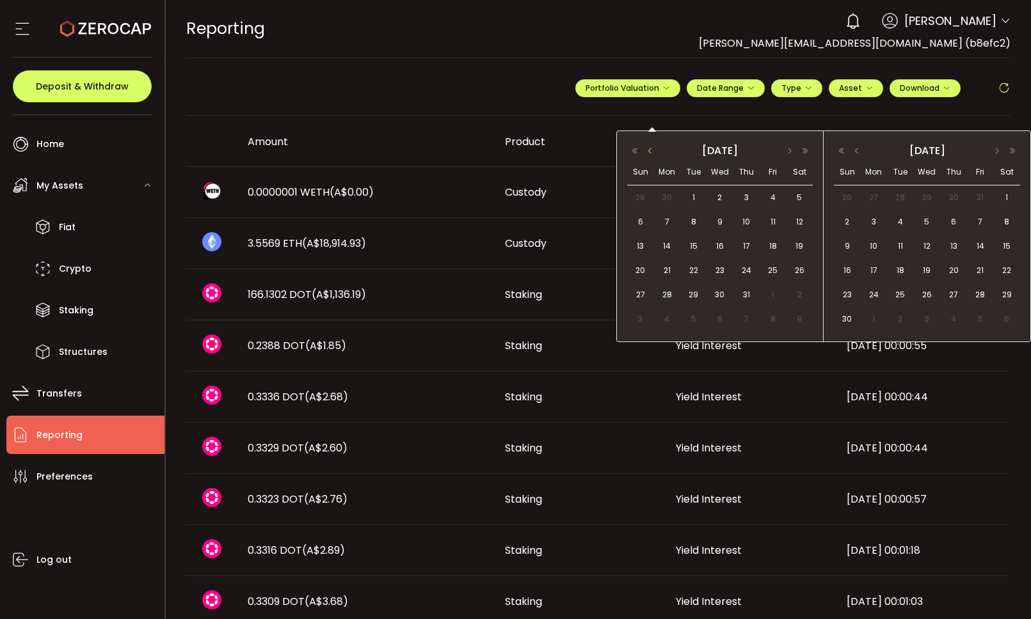
click at [646, 151] on button "button" at bounding box center [649, 151] width 15 height 9
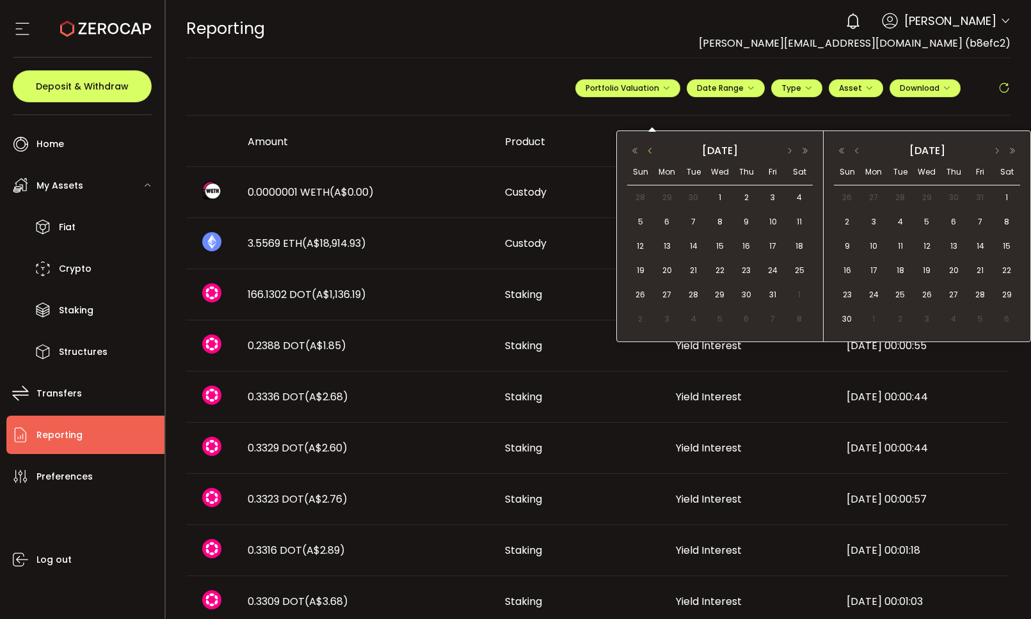
click at [646, 151] on button "button" at bounding box center [649, 151] width 15 height 9
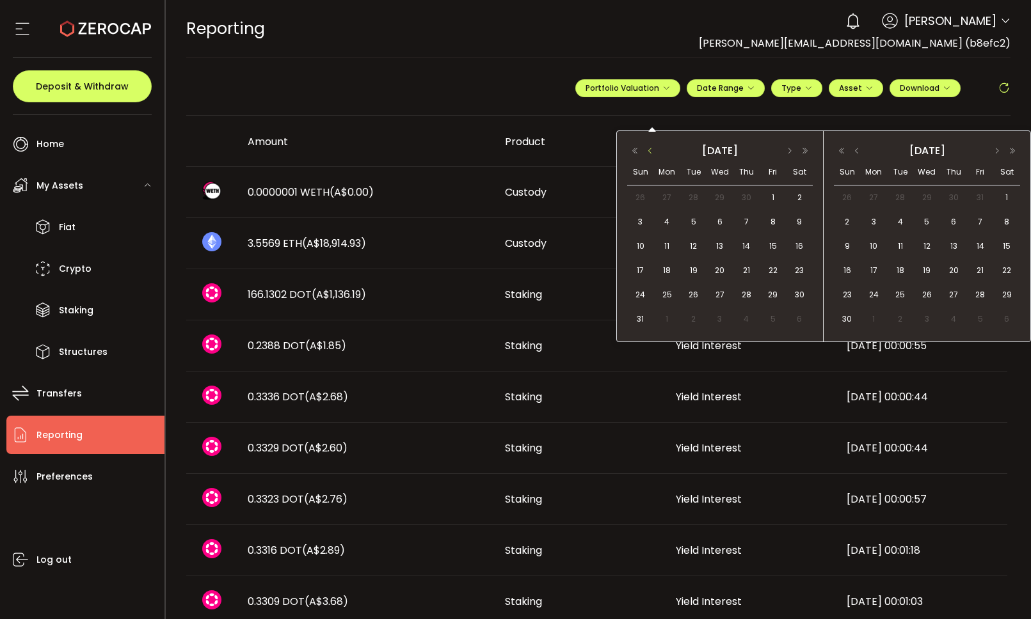
click at [646, 151] on button "button" at bounding box center [649, 151] width 15 height 9
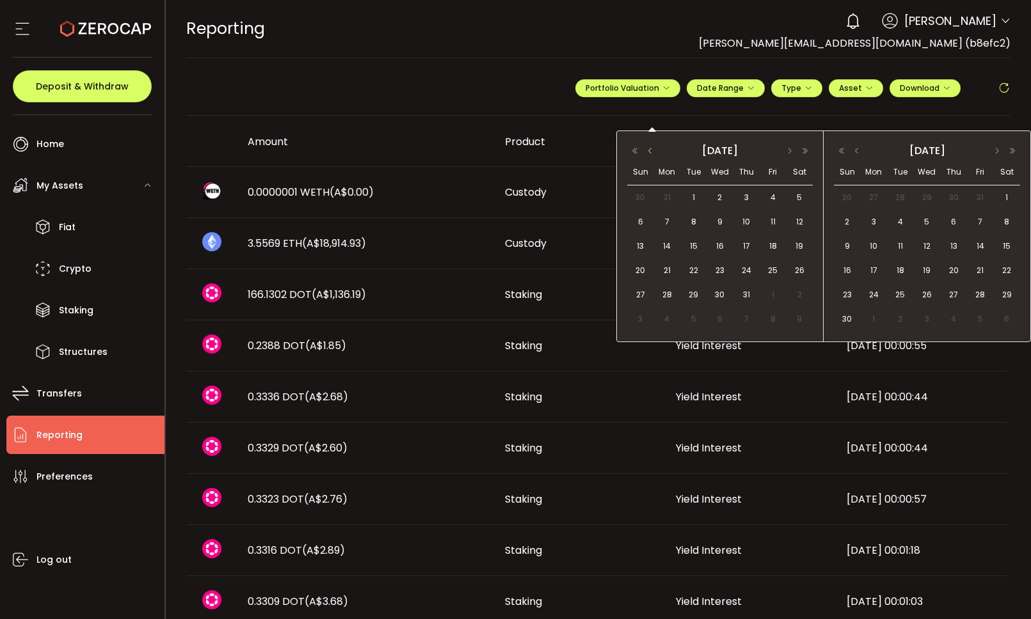
click at [646, 151] on button "button" at bounding box center [649, 151] width 15 height 9
click at [792, 150] on button "button" at bounding box center [789, 151] width 15 height 9
click at [801, 195] on span "1" at bounding box center [799, 197] width 15 height 15
click at [860, 154] on button "button" at bounding box center [856, 151] width 15 height 9
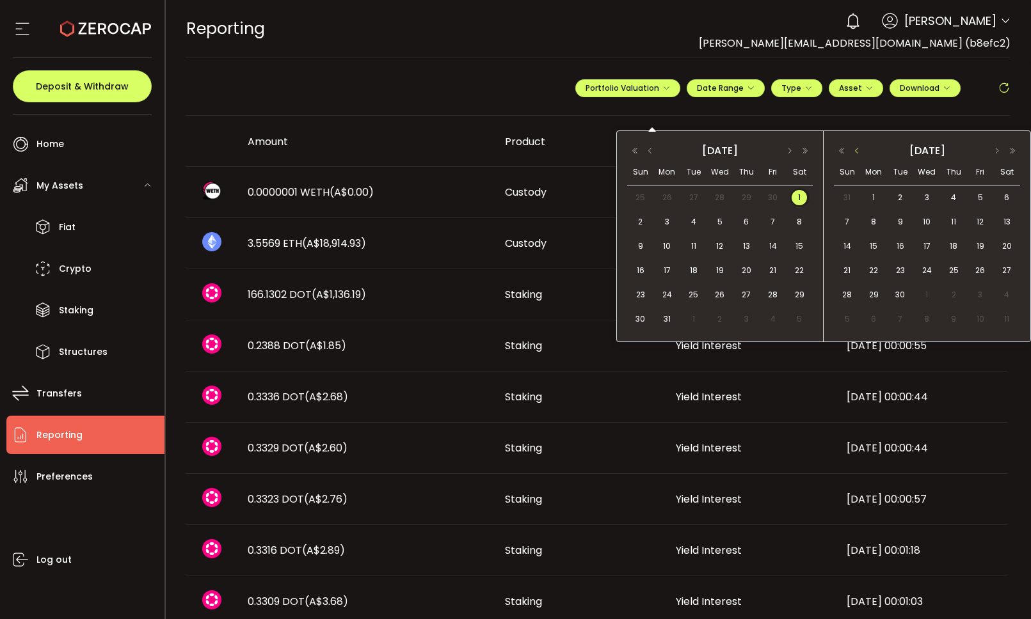
click at [860, 154] on button "button" at bounding box center [856, 151] width 15 height 9
click at [875, 317] on span "30" at bounding box center [873, 319] width 15 height 15
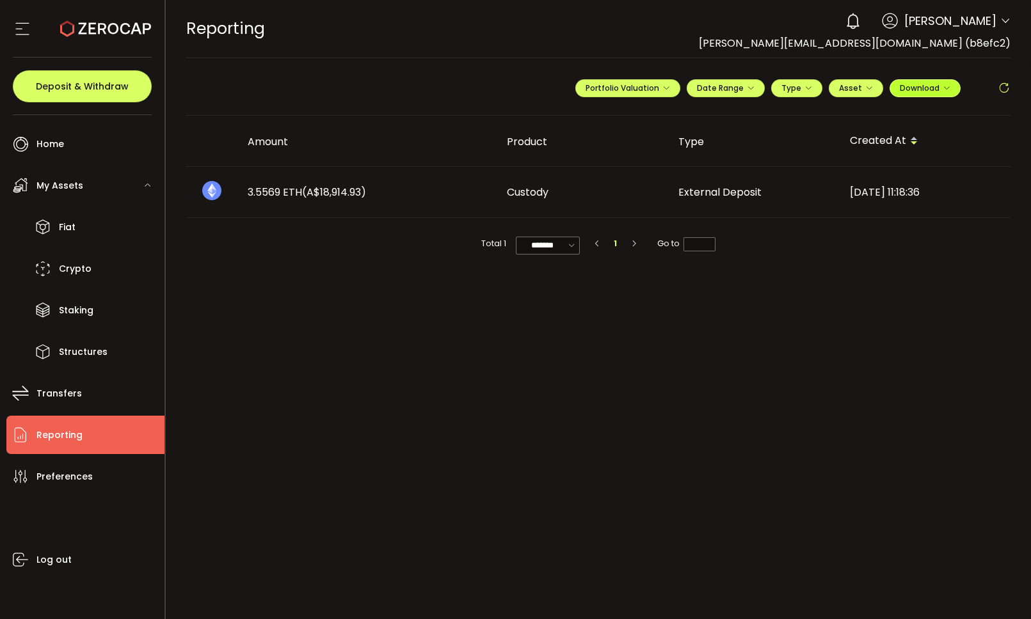
click at [948, 90] on icon "button" at bounding box center [947, 88] width 8 height 8
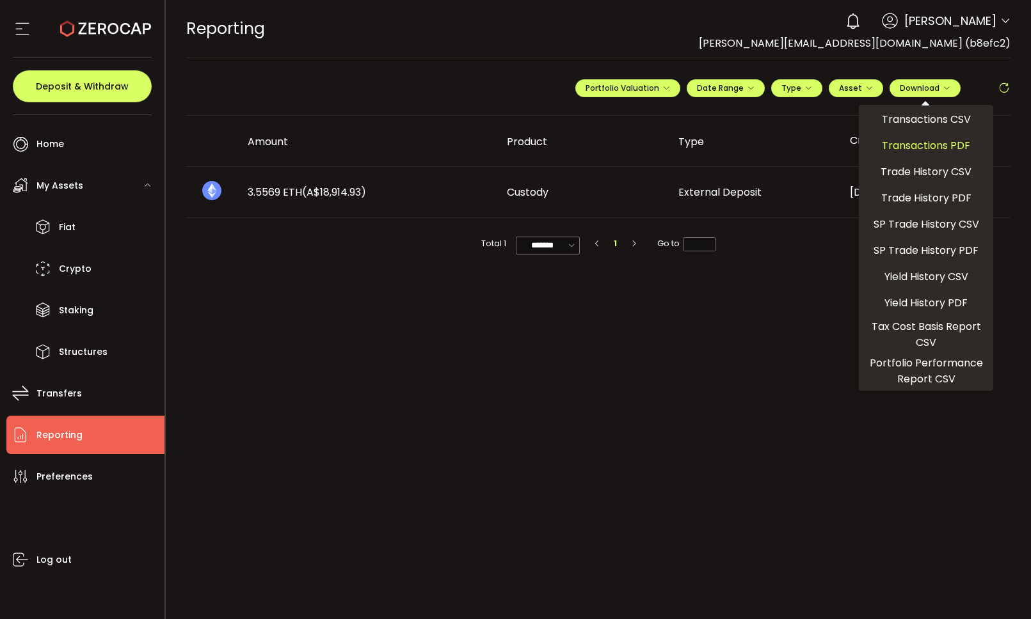
click at [932, 141] on span "Transactions PDF" at bounding box center [926, 146] width 88 height 16
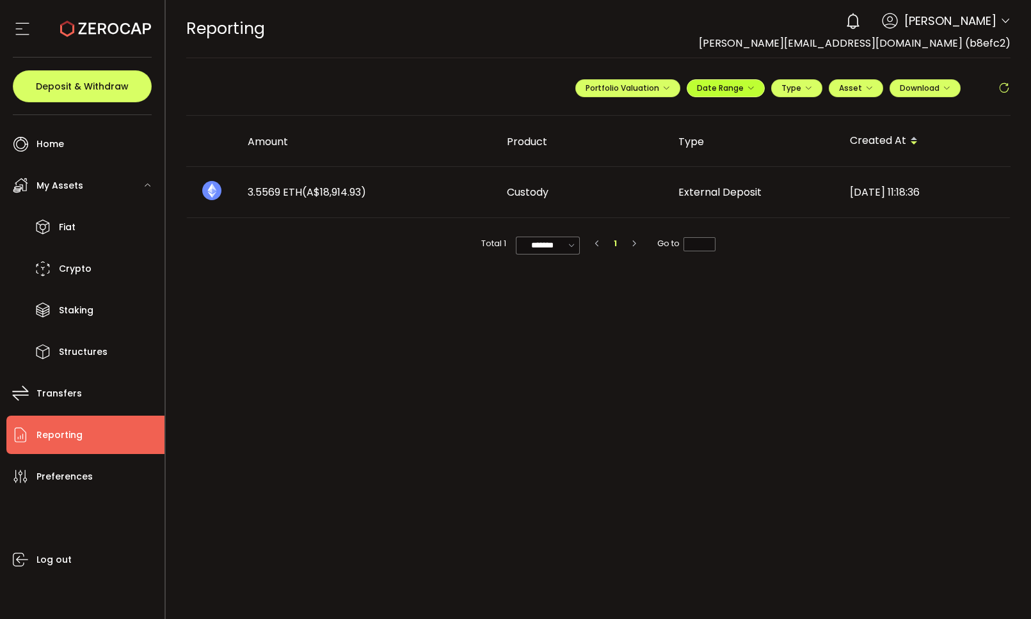
click at [753, 89] on icon "button" at bounding box center [751, 88] width 8 height 8
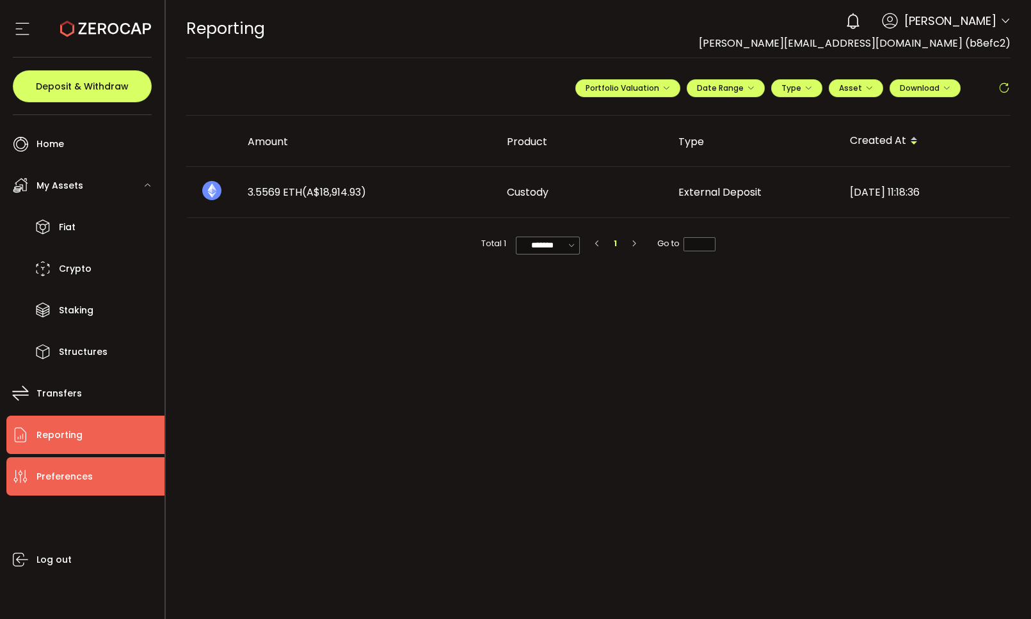
click at [88, 474] on span "Preferences" at bounding box center [64, 477] width 56 height 19
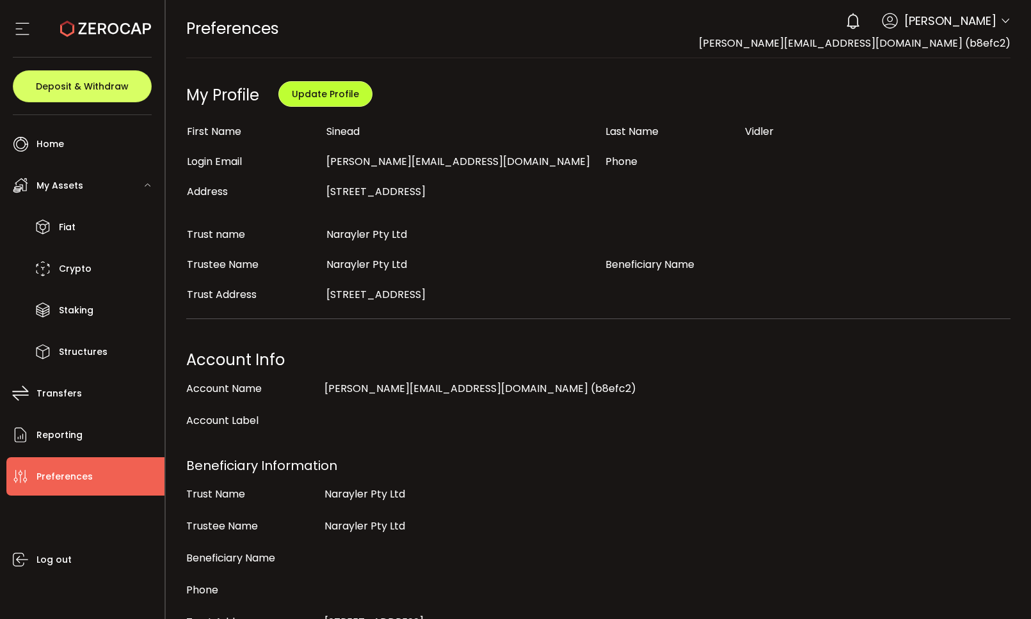
click at [344, 90] on span "Update Profile" at bounding box center [325, 94] width 67 height 13
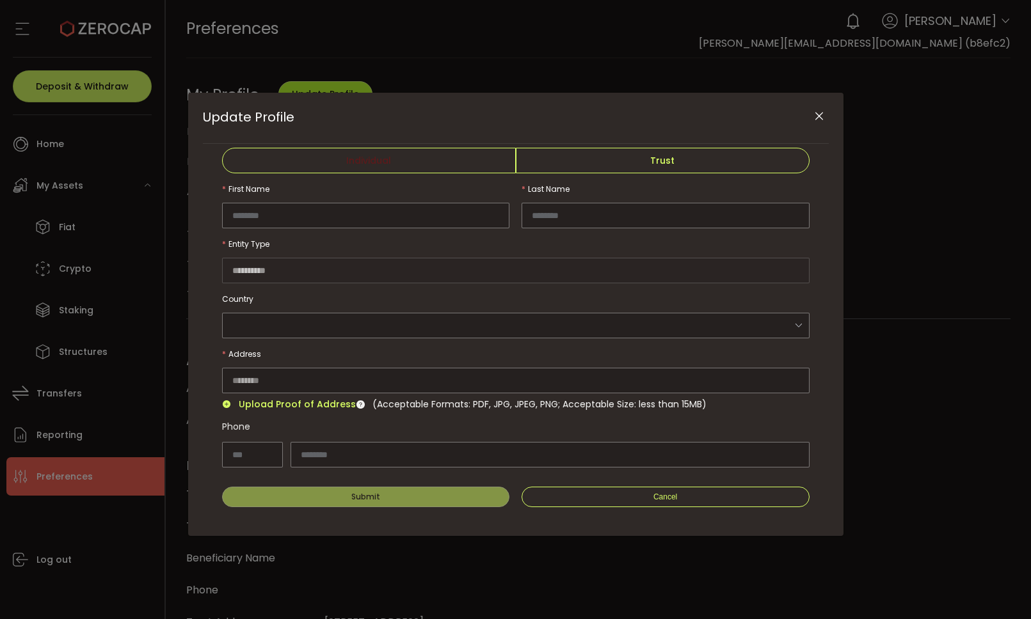
type input "******"
type input "*********"
type input "**********"
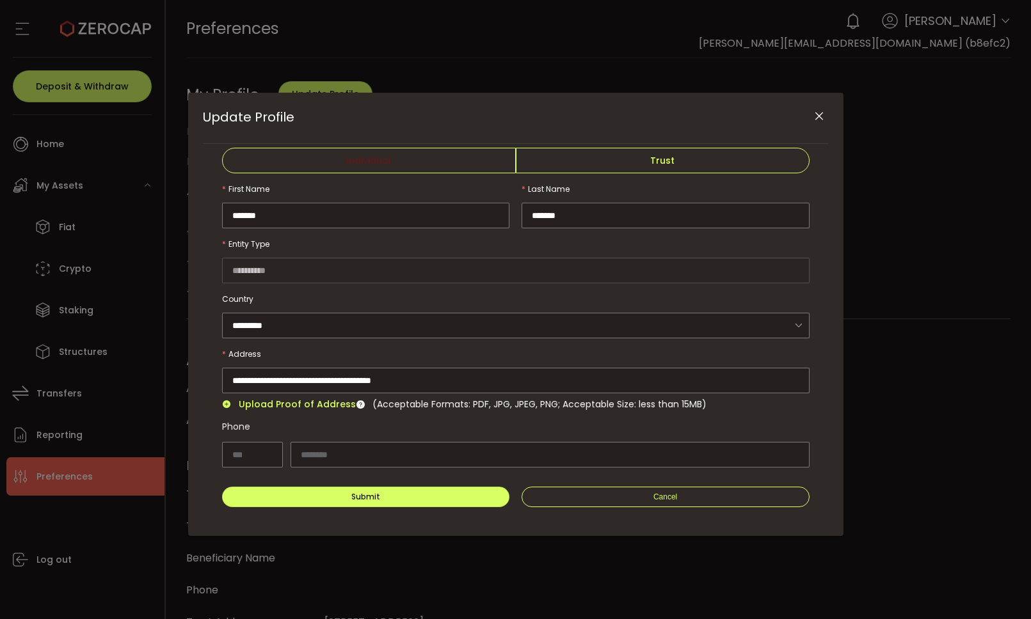
click at [647, 160] on span "Trust" at bounding box center [663, 161] width 294 height 26
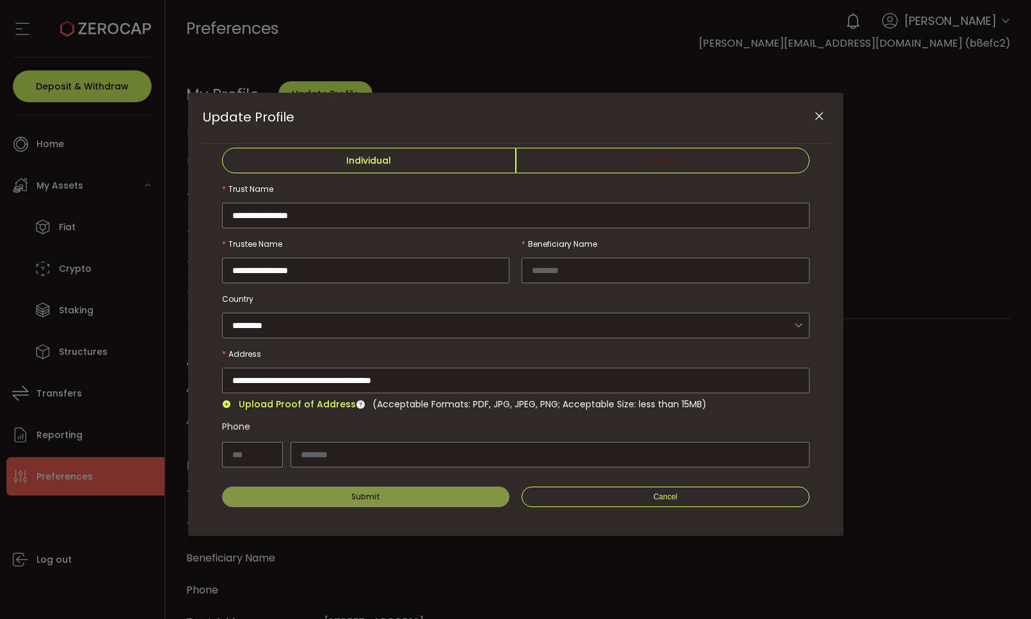
click at [442, 165] on span "Individual" at bounding box center [369, 161] width 294 height 26
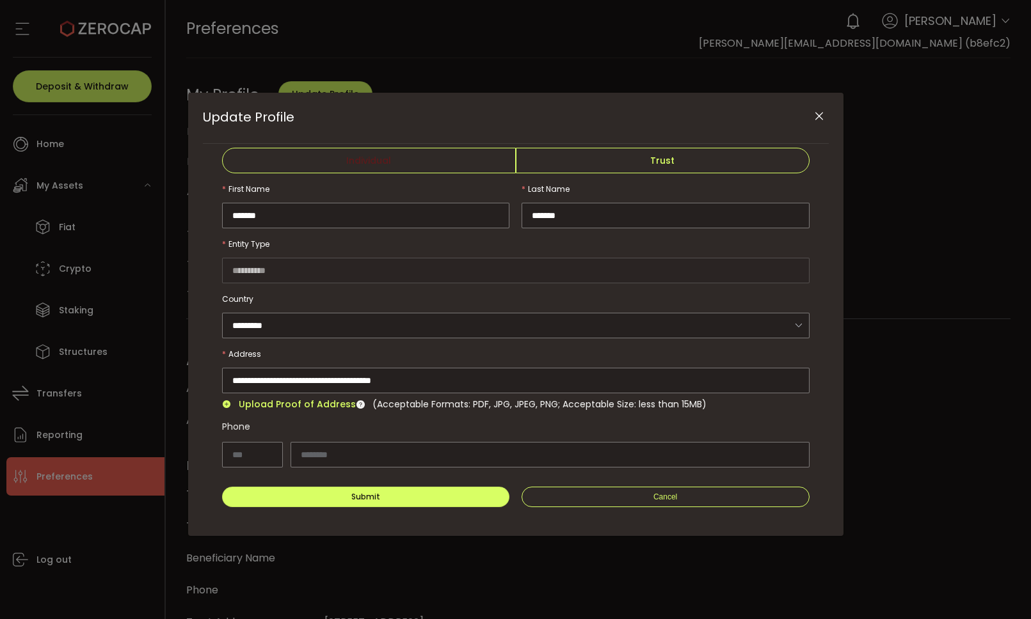
click at [823, 116] on icon "Close" at bounding box center [819, 116] width 13 height 13
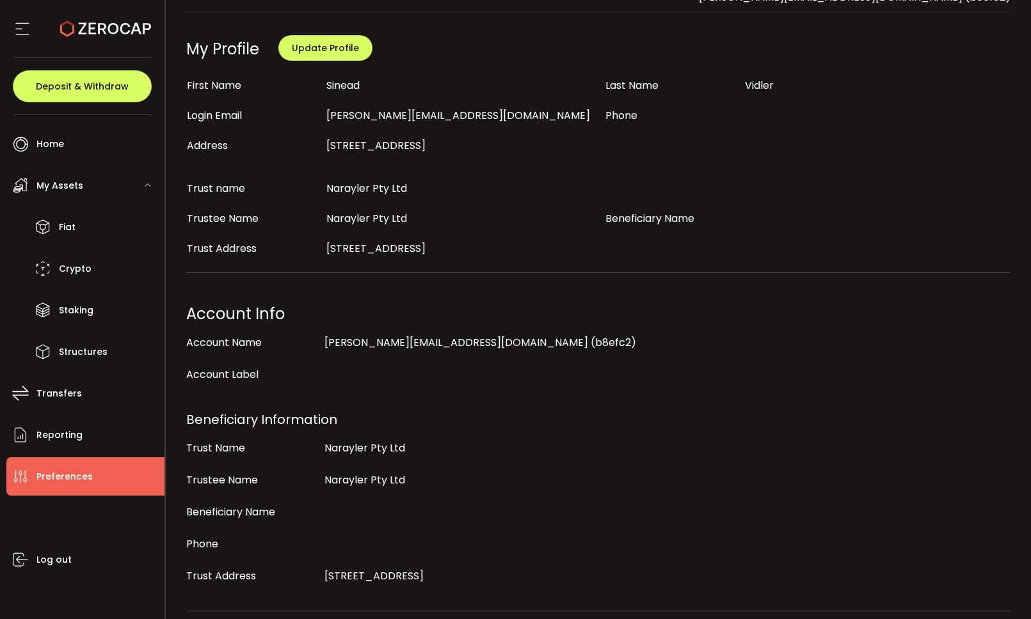
scroll to position [47, 0]
click at [438, 345] on span "lawrence.narayan@hotmail.com (b8efc2)" at bounding box center [480, 341] width 312 height 15
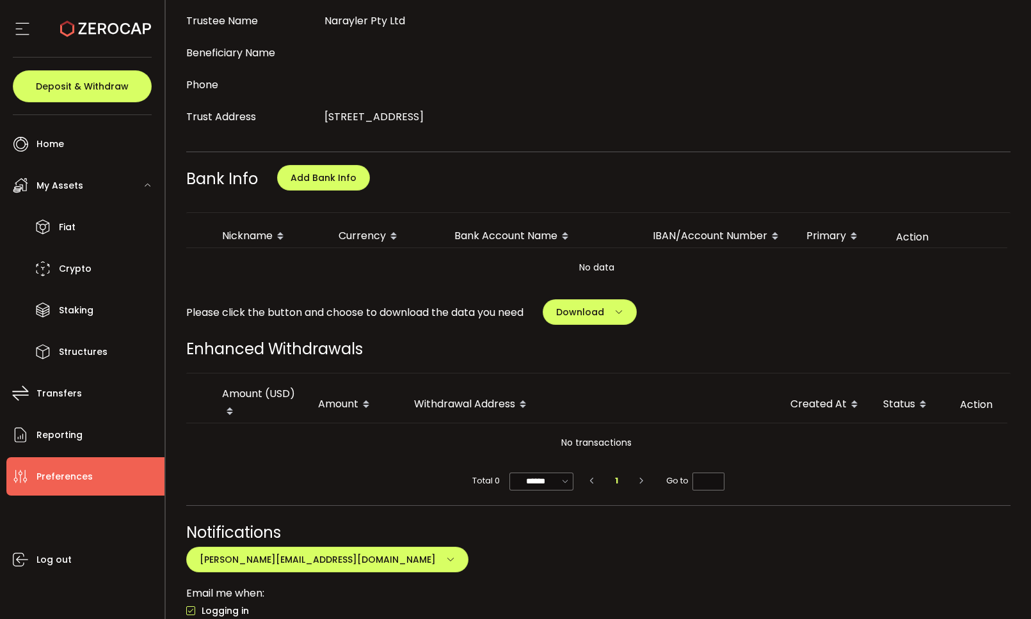
scroll to position [766, 0]
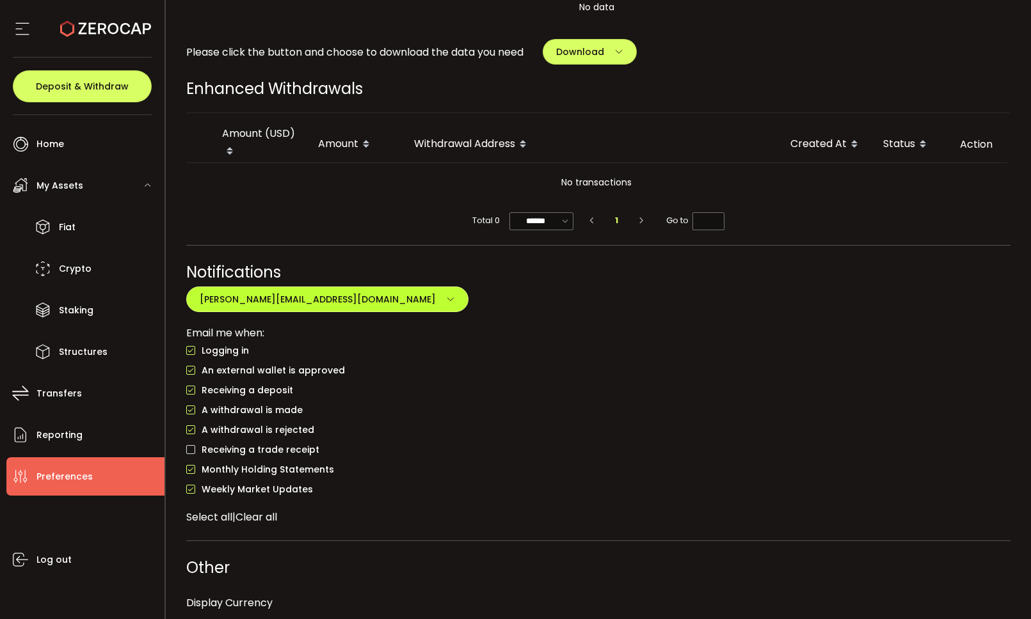
click at [446, 298] on icon "button" at bounding box center [450, 299] width 9 height 9
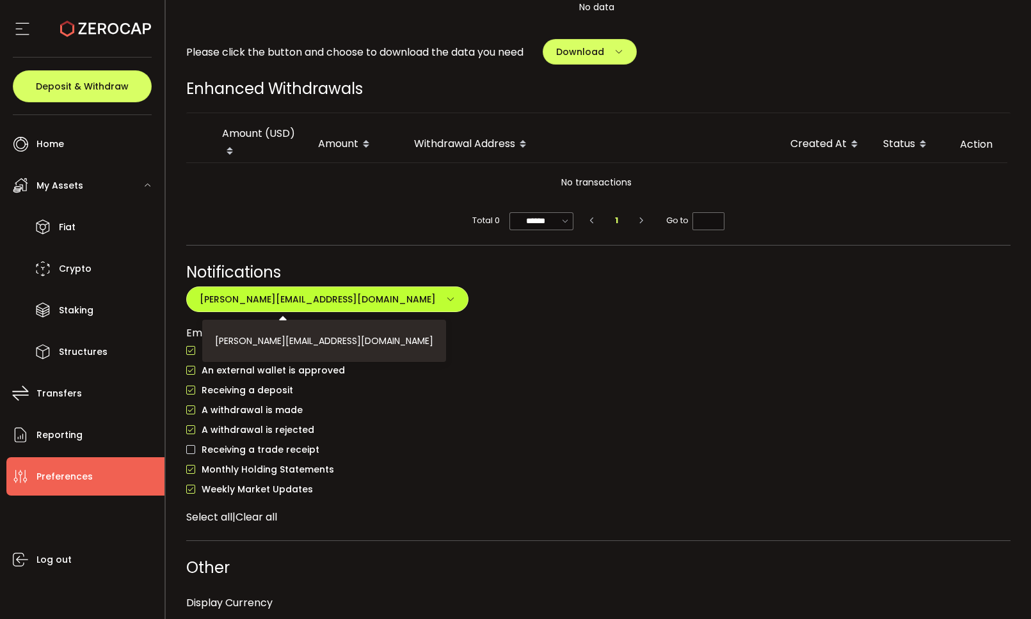
click at [446, 298] on icon "button" at bounding box center [450, 299] width 9 height 9
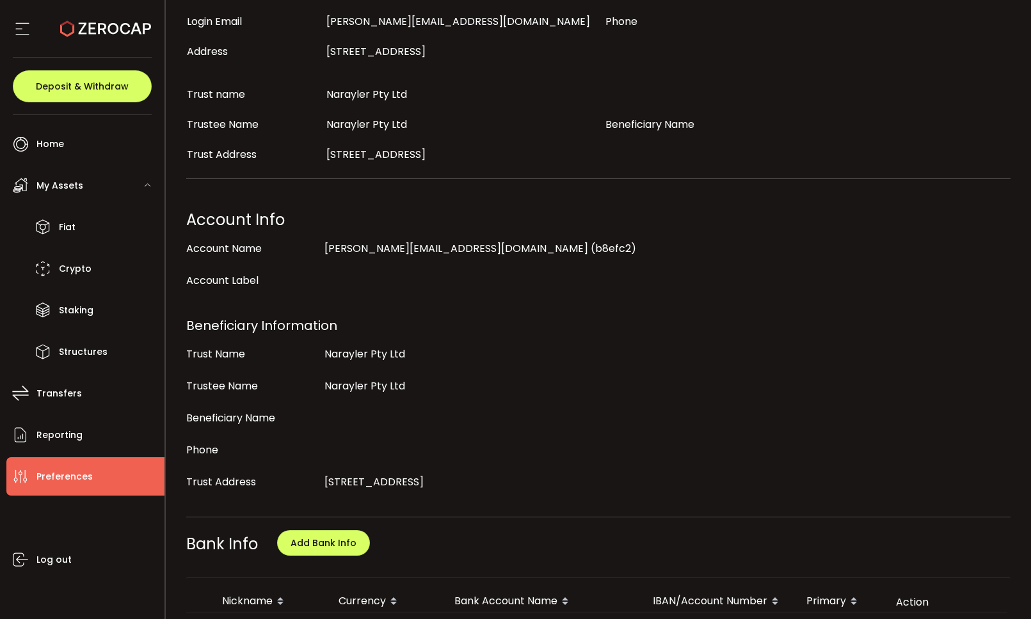
scroll to position [134, 0]
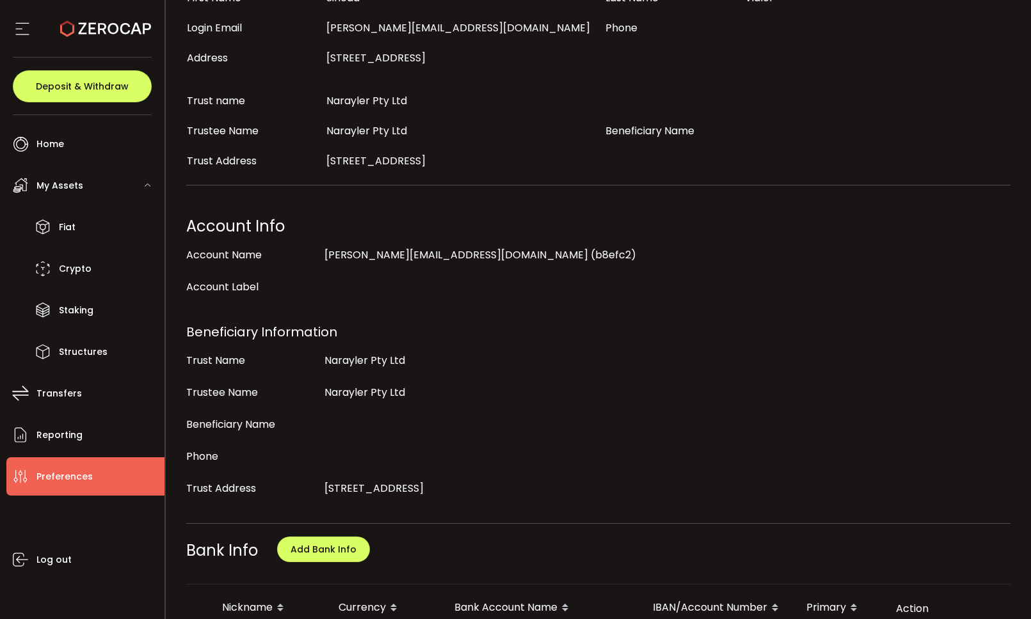
click at [330, 255] on span "lawrence.narayan@hotmail.com (b8efc2)" at bounding box center [480, 255] width 312 height 15
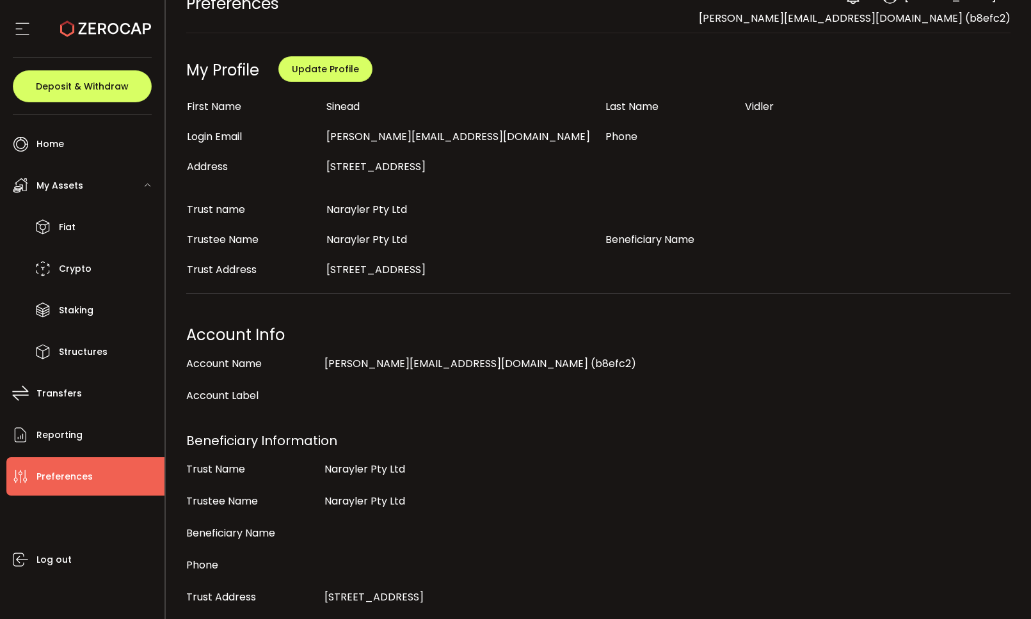
scroll to position [0, 0]
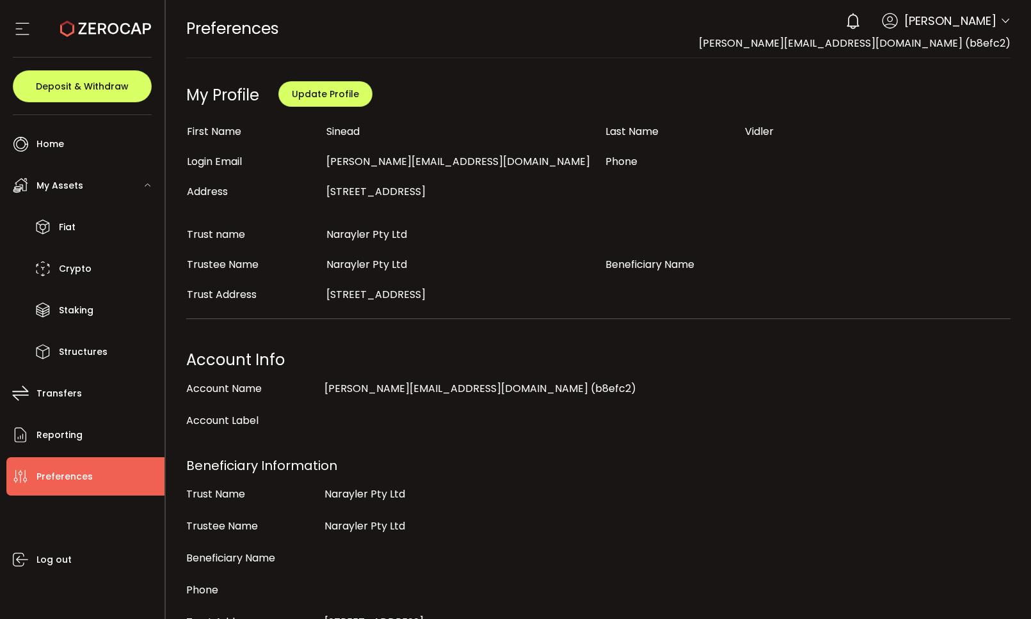
click at [342, 166] on span "lawrence.narayan@hotmail.com" at bounding box center [458, 161] width 264 height 15
click at [317, 89] on span "Update Profile" at bounding box center [325, 94] width 67 height 13
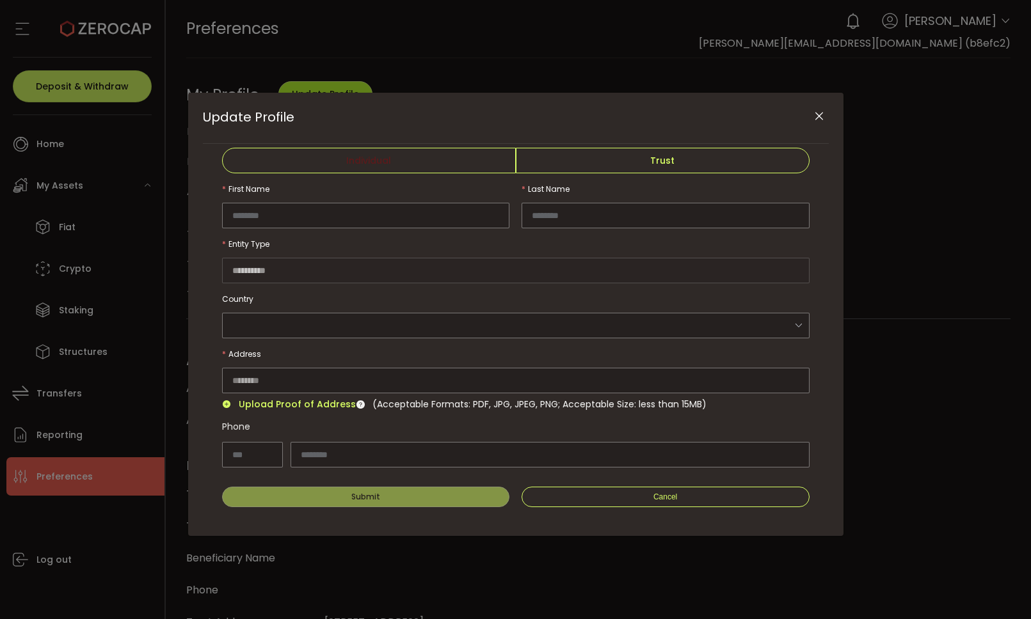
type input "******"
type input "*********"
type input "**********"
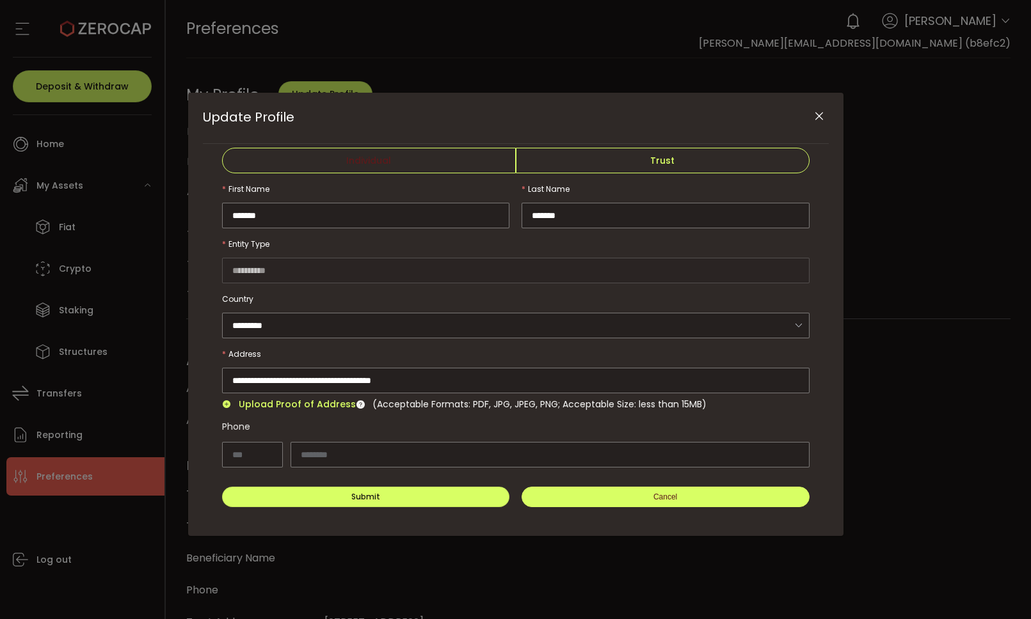
click at [630, 488] on button "Cancel" at bounding box center [666, 497] width 288 height 20
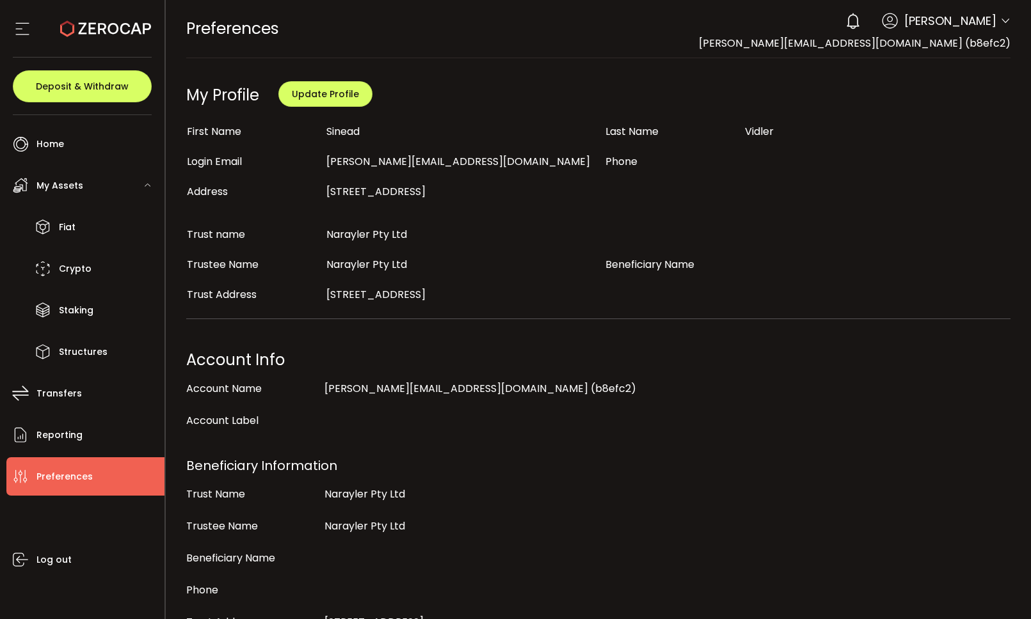
click at [1000, 19] on icon at bounding box center [1005, 21] width 10 height 10
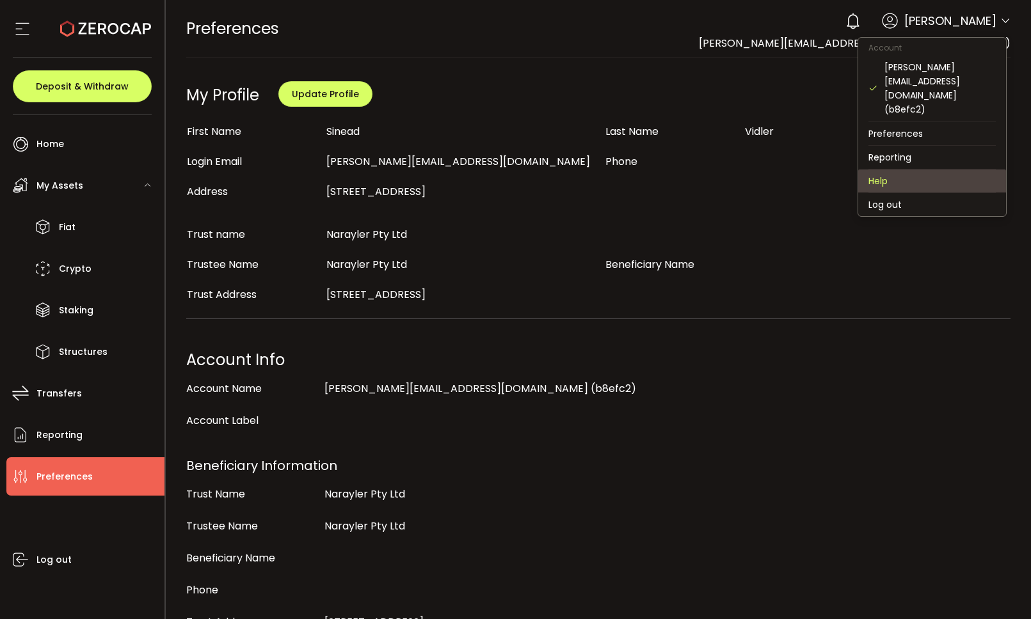
click at [893, 170] on li "Help" at bounding box center [932, 181] width 148 height 23
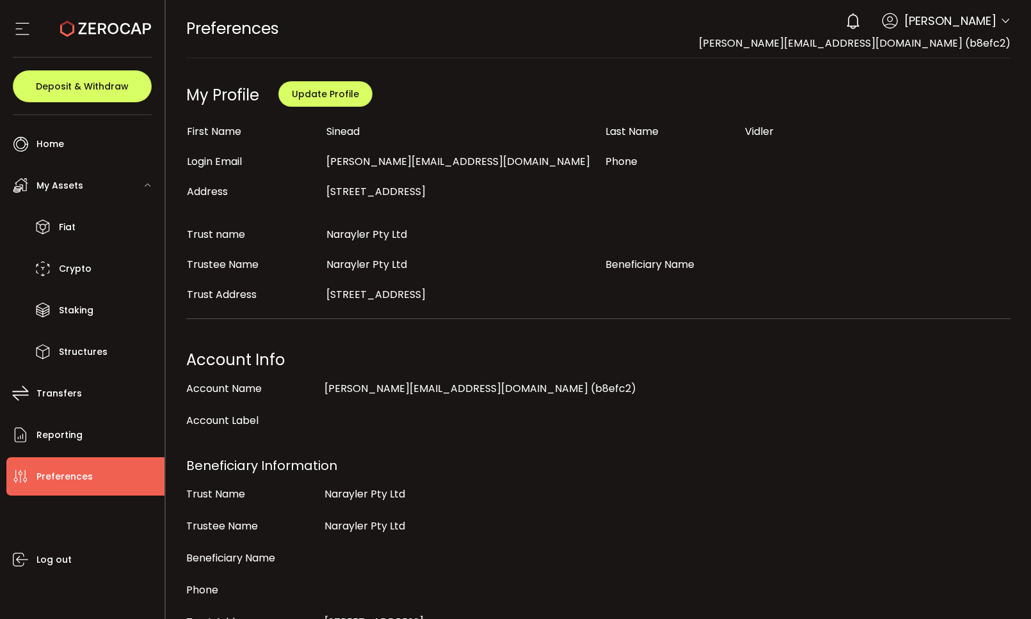
click at [26, 28] on icon at bounding box center [22, 28] width 19 height 19
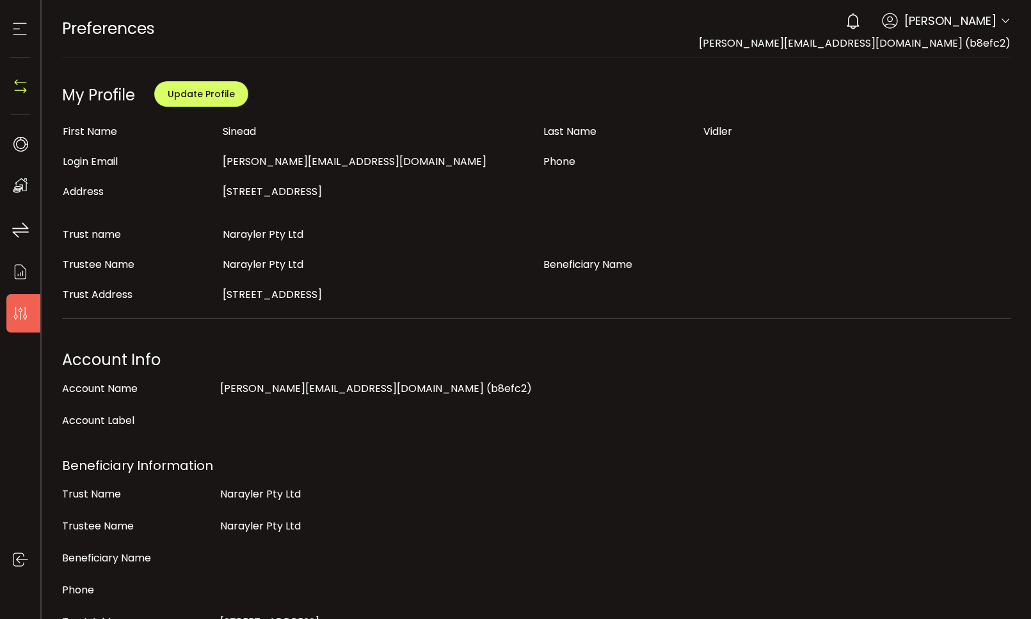
click at [24, 31] on icon at bounding box center [19, 28] width 19 height 19
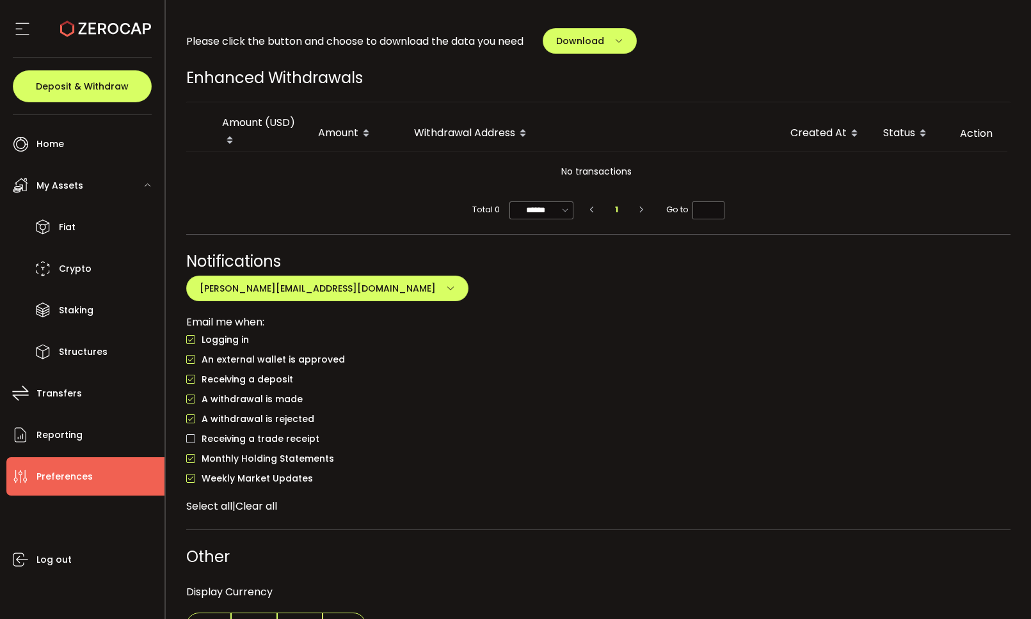
scroll to position [809, 0]
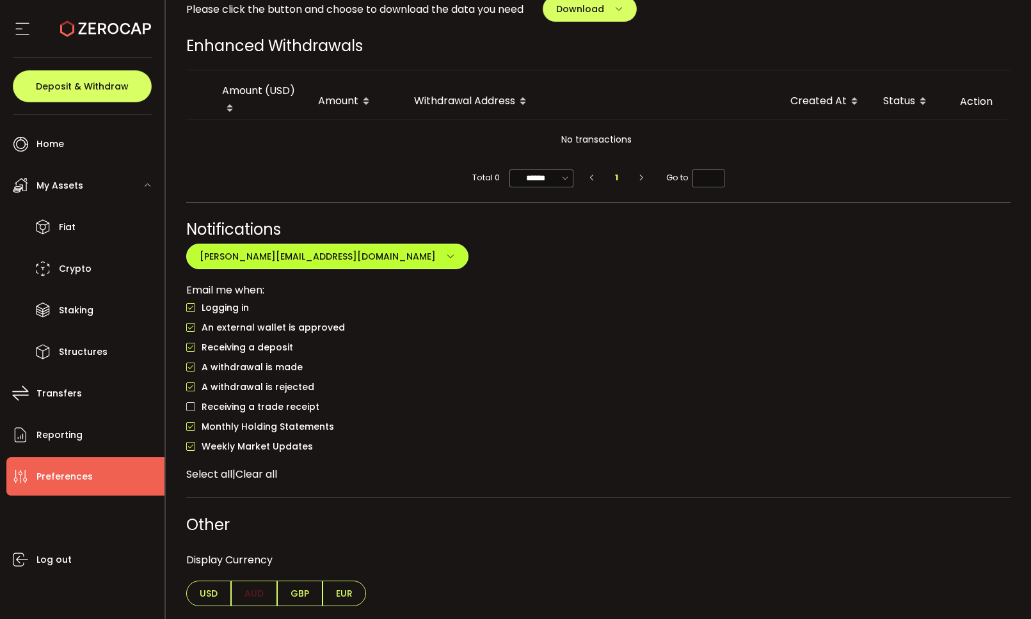
click at [446, 253] on icon "button" at bounding box center [450, 256] width 9 height 9
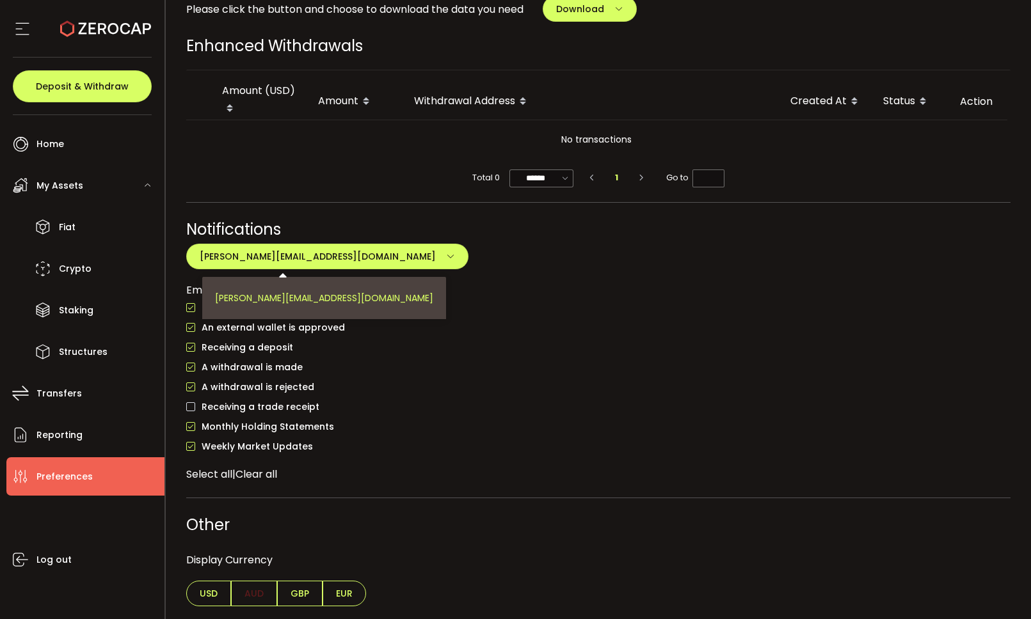
click at [307, 298] on li "lawrence.narayan@hotmail.com" at bounding box center [324, 298] width 244 height 42
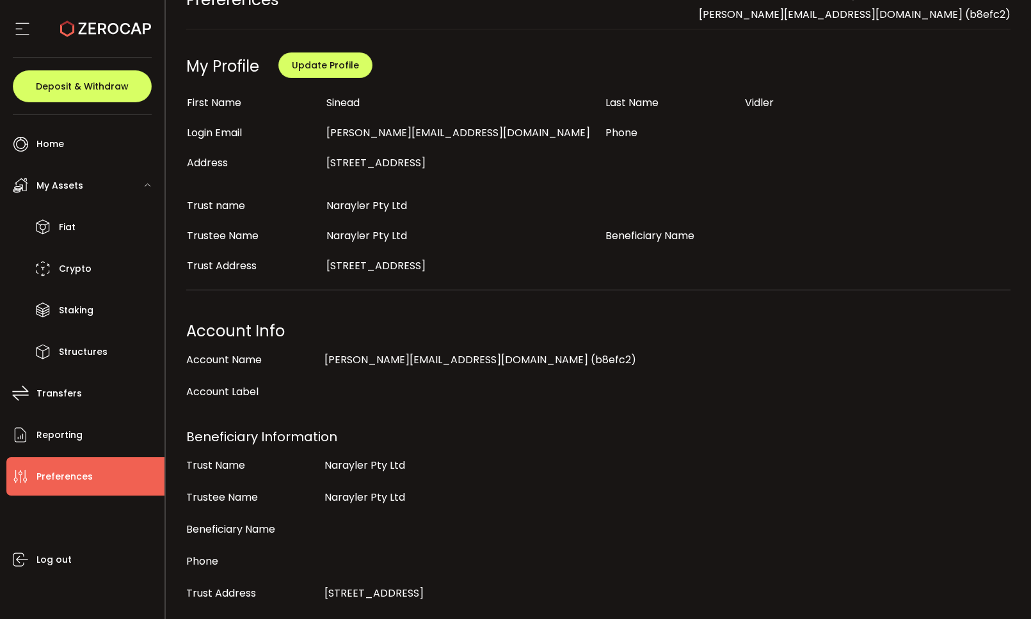
scroll to position [0, 0]
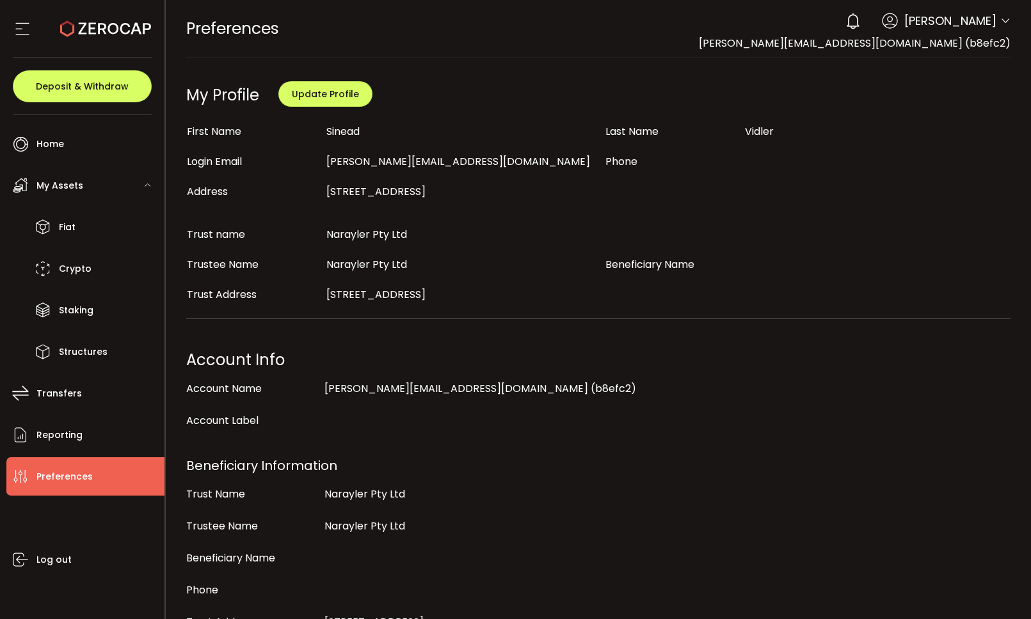
click at [1002, 21] on icon at bounding box center [1005, 21] width 10 height 10
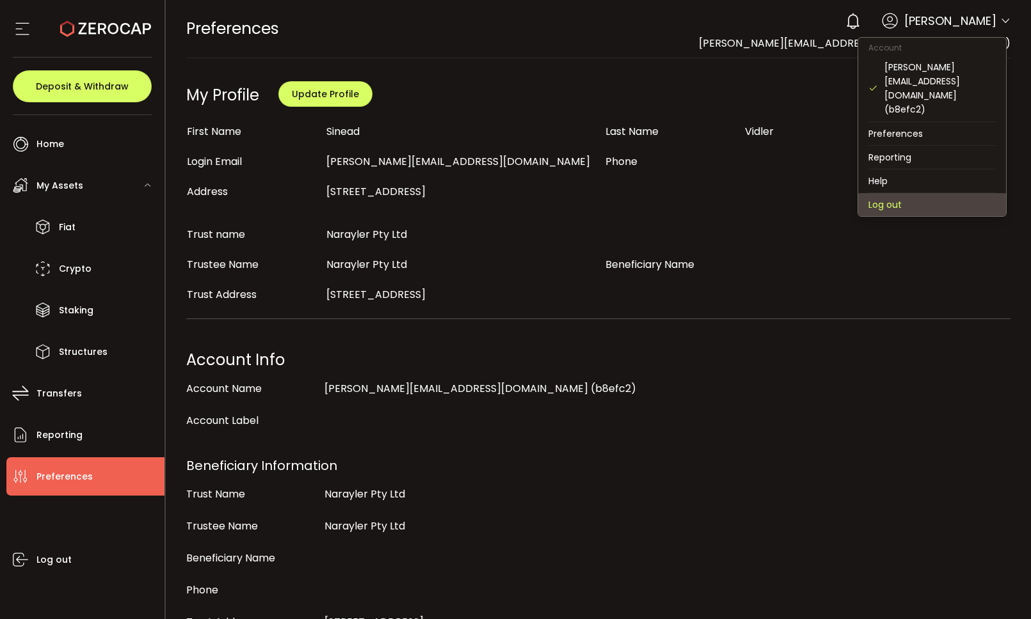
click at [884, 193] on li "Log out" at bounding box center [932, 204] width 148 height 23
